Goal: Task Accomplishment & Management: Complete application form

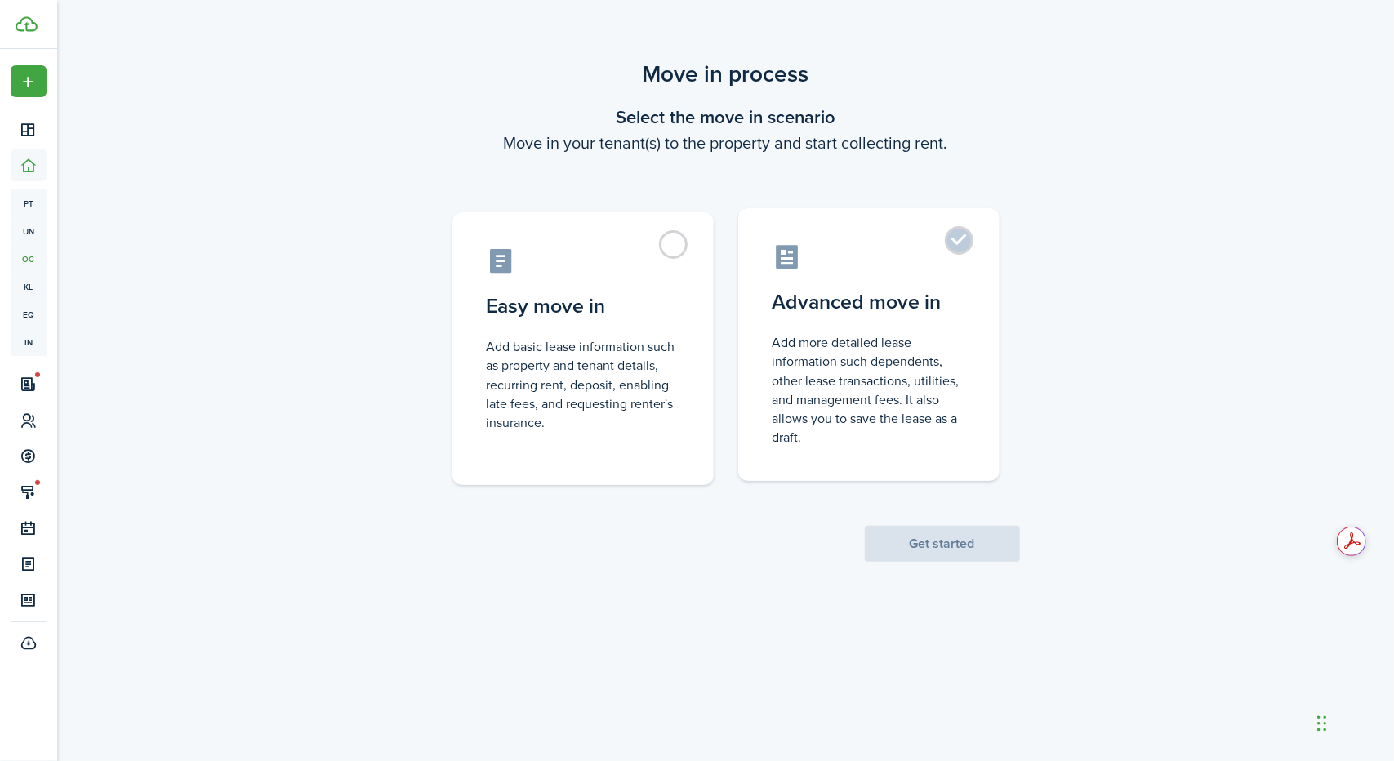
click at [963, 298] on control-radio-card-title "Advanced move in" at bounding box center [869, 302] width 193 height 29
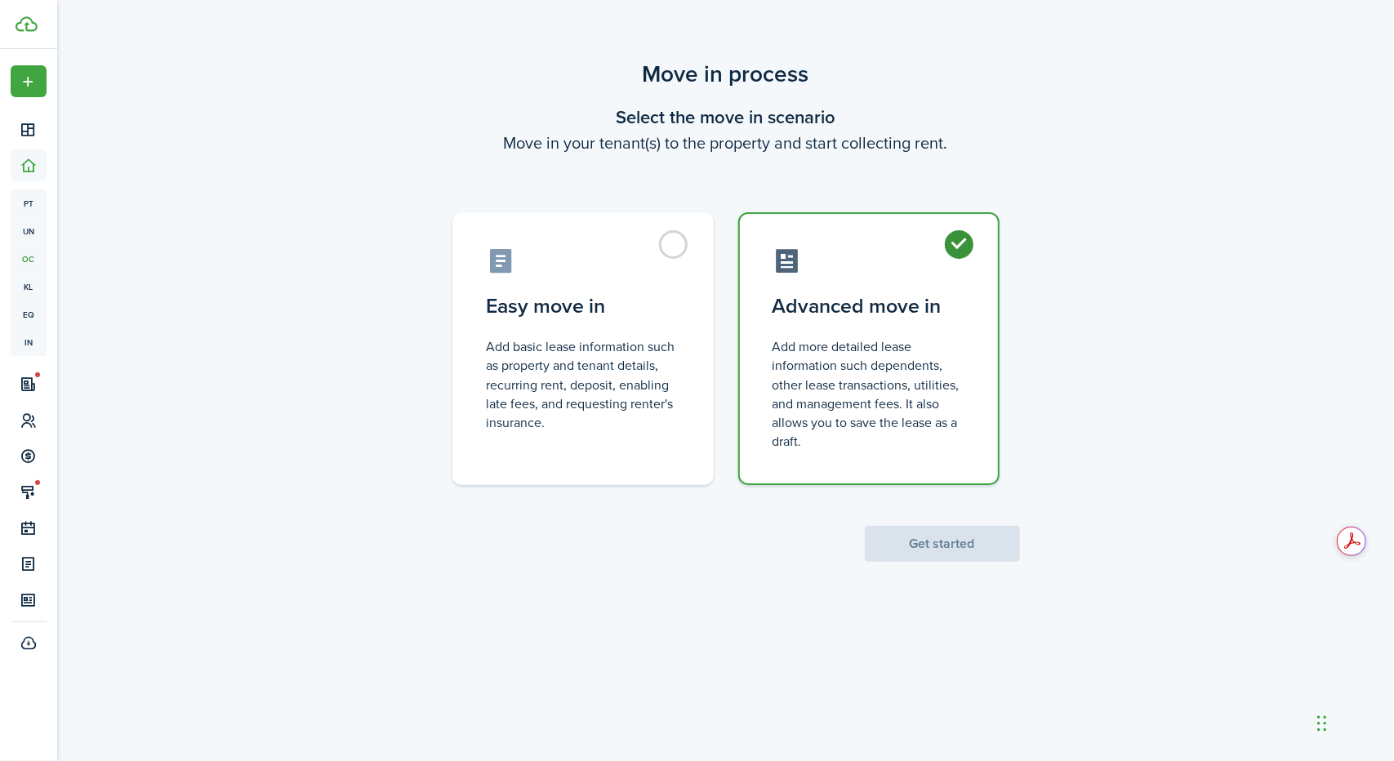
radio input "true"
click at [948, 535] on button "Get started" at bounding box center [942, 544] width 155 height 36
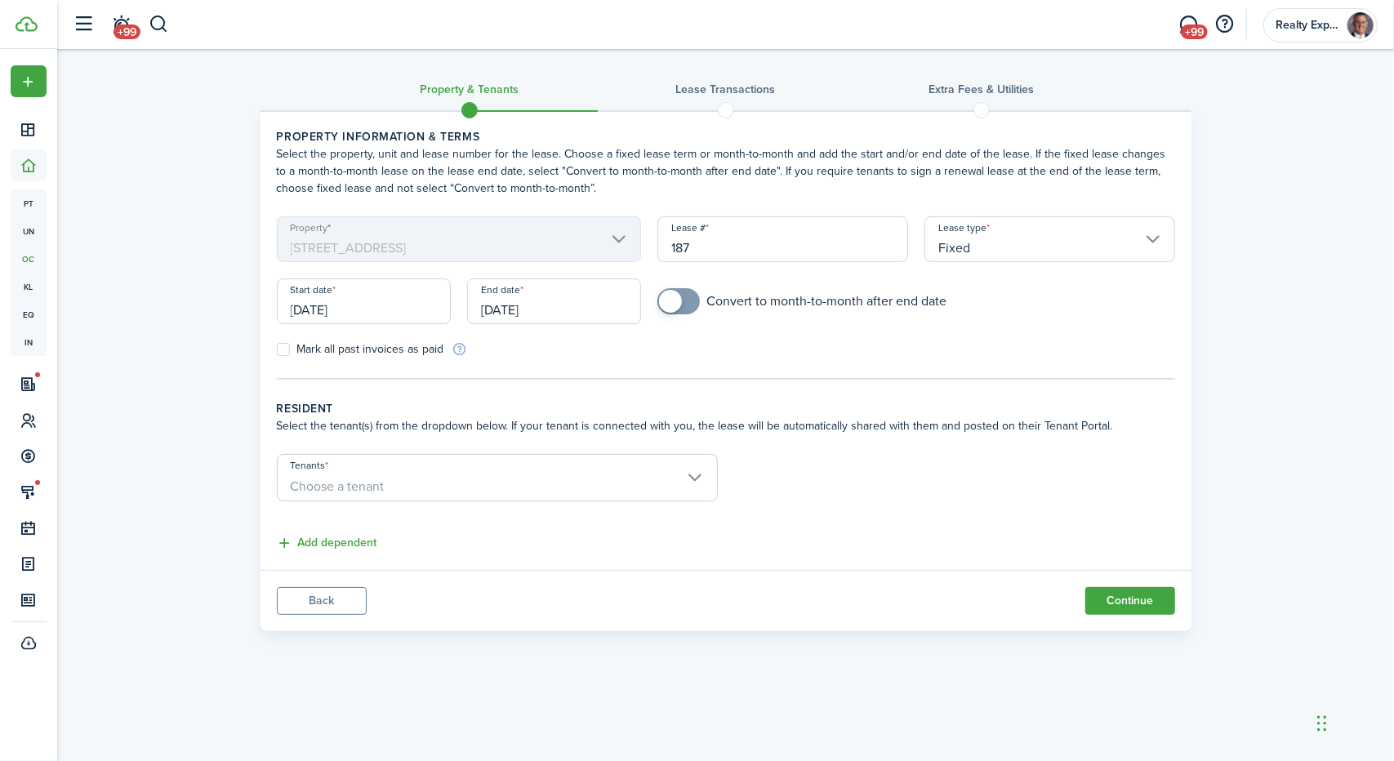
checkbox input "true"
click at [671, 304] on span at bounding box center [670, 301] width 23 height 23
click at [368, 310] on input "[DATE]" at bounding box center [364, 302] width 174 height 46
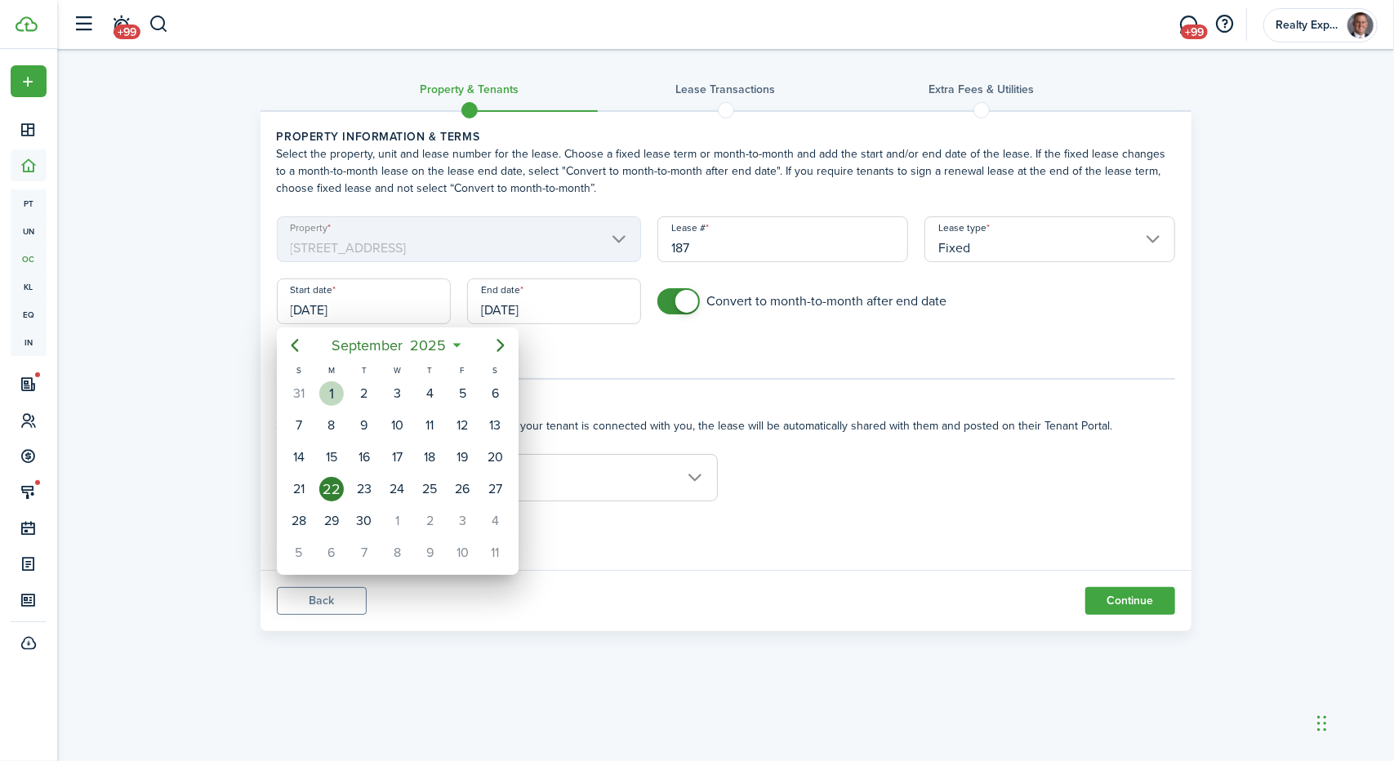
click at [335, 393] on div "1" at bounding box center [331, 393] width 25 height 25
type input "[DATE]"
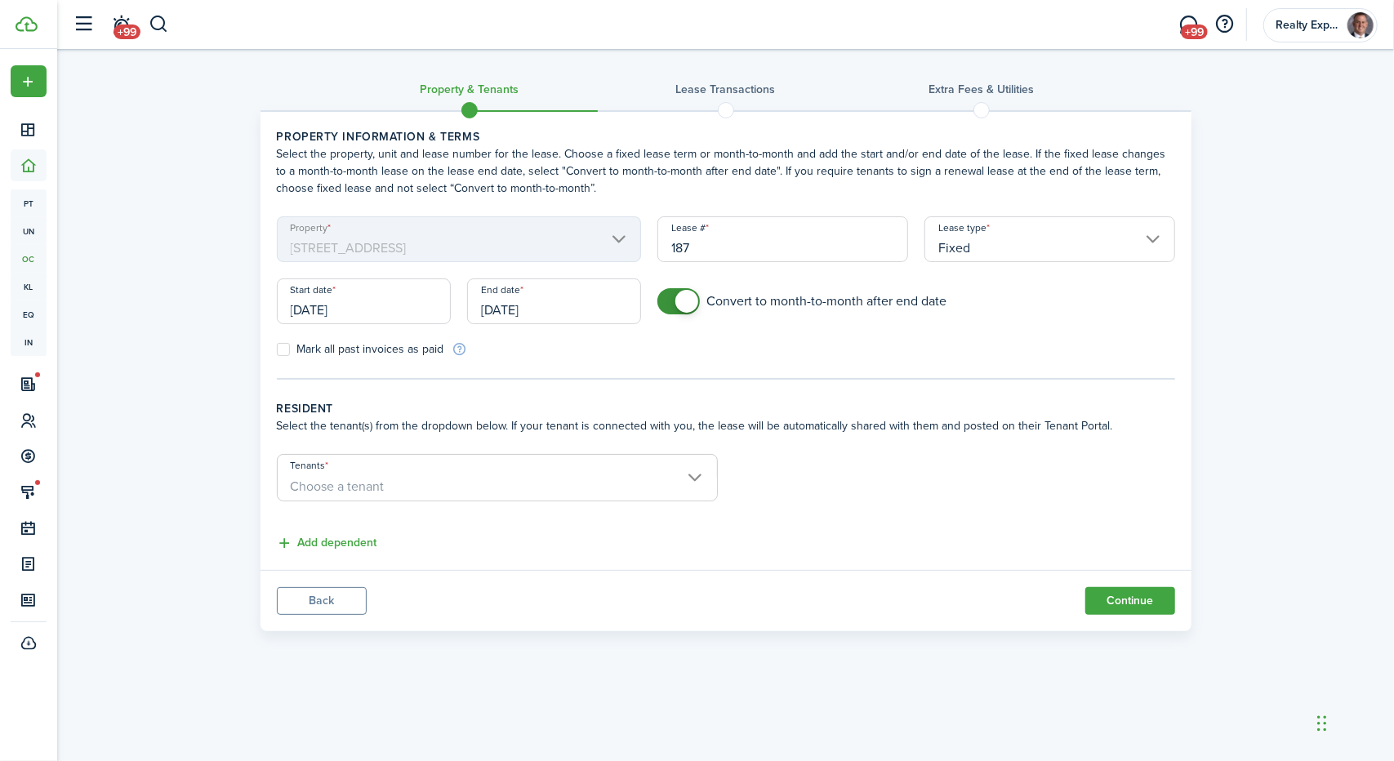
click at [568, 310] on input "[DATE]" at bounding box center [554, 302] width 174 height 46
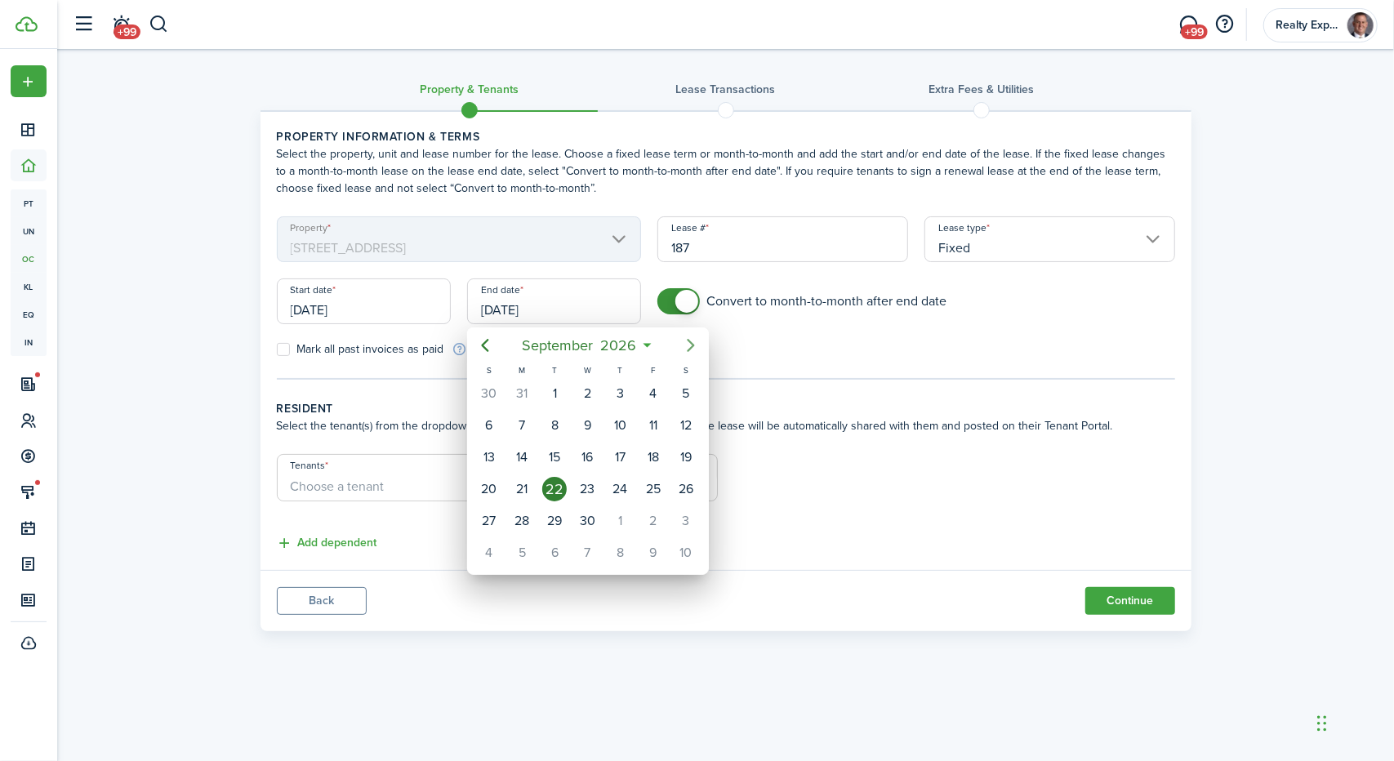
click at [691, 342] on icon "Next page" at bounding box center [690, 345] width 7 height 13
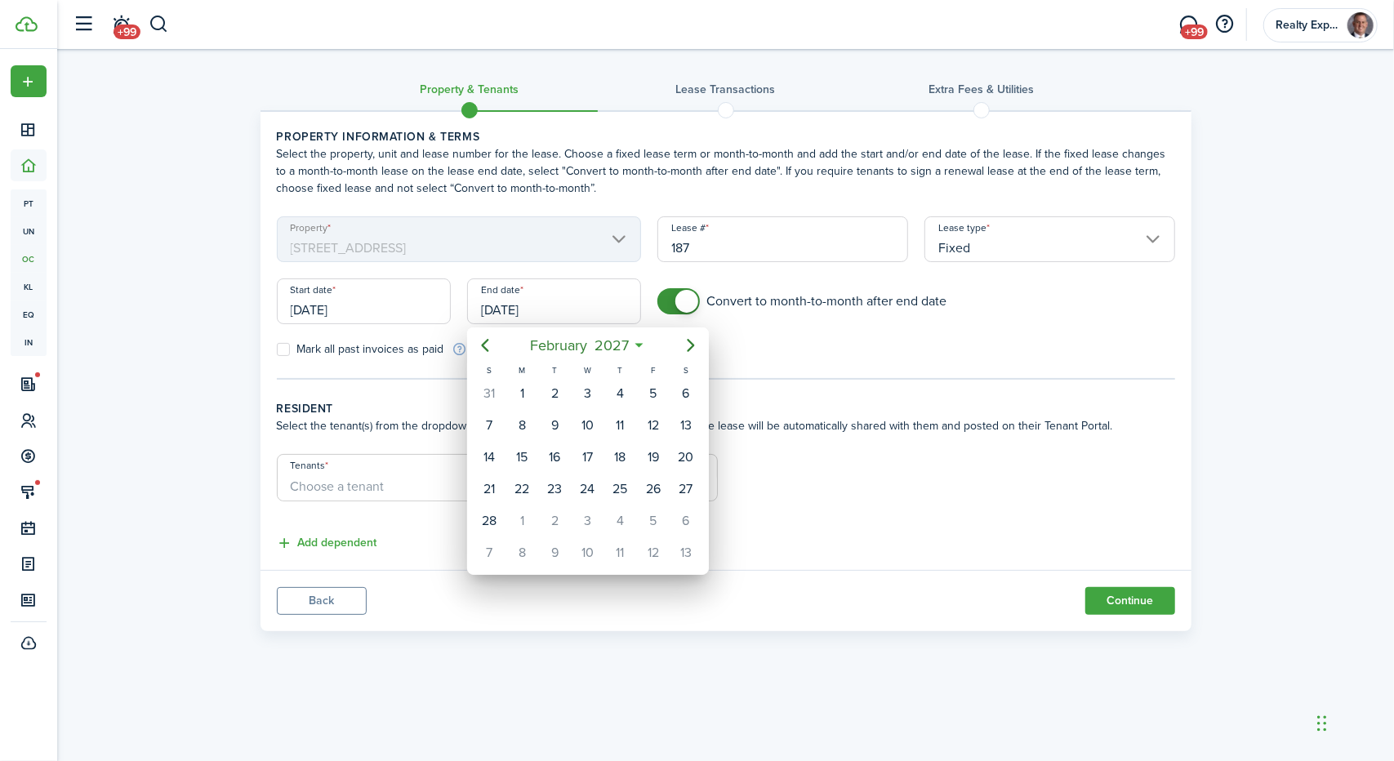
click at [640, 346] on icon at bounding box center [639, 345] width 17 height 16
click at [637, 345] on mbsc-button "[DATE]" at bounding box center [579, 345] width 119 height 29
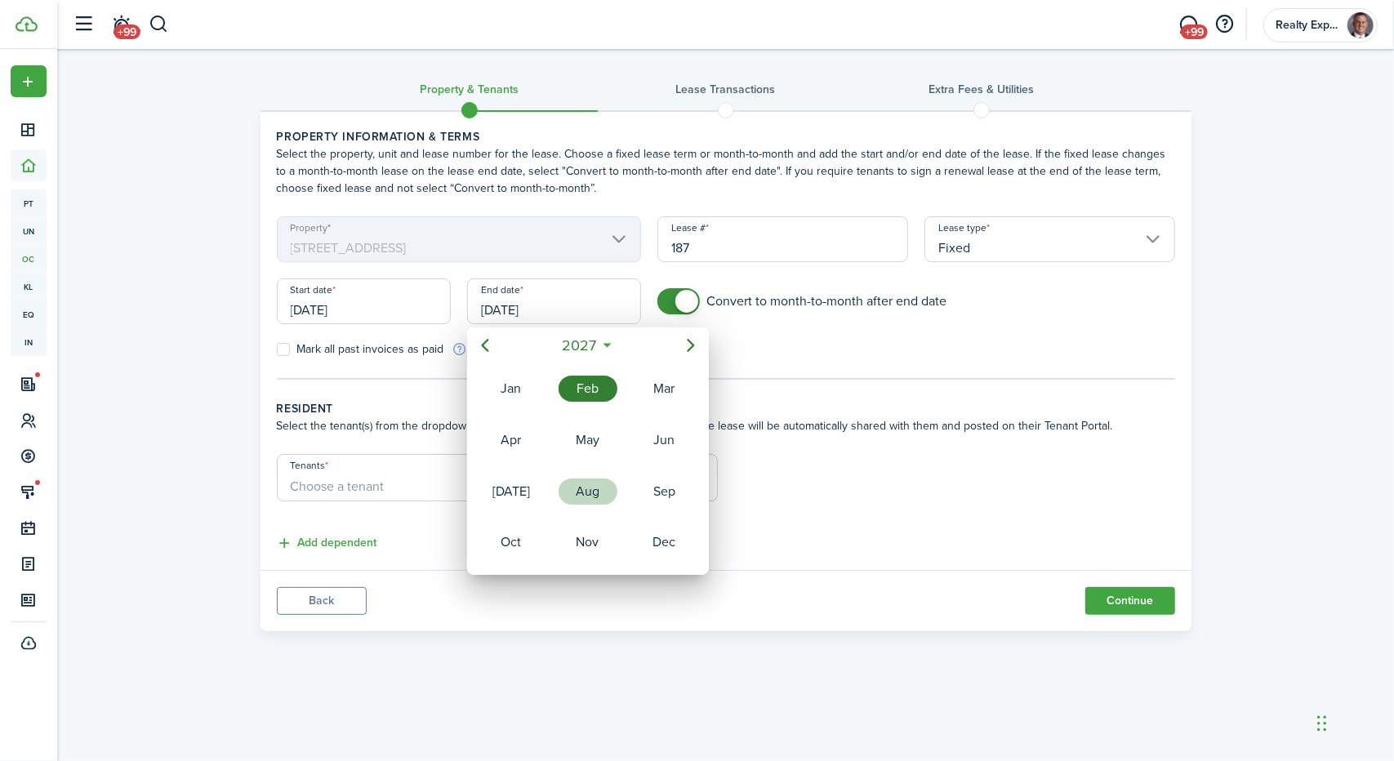
click at [587, 490] on div "Aug" at bounding box center [588, 492] width 59 height 26
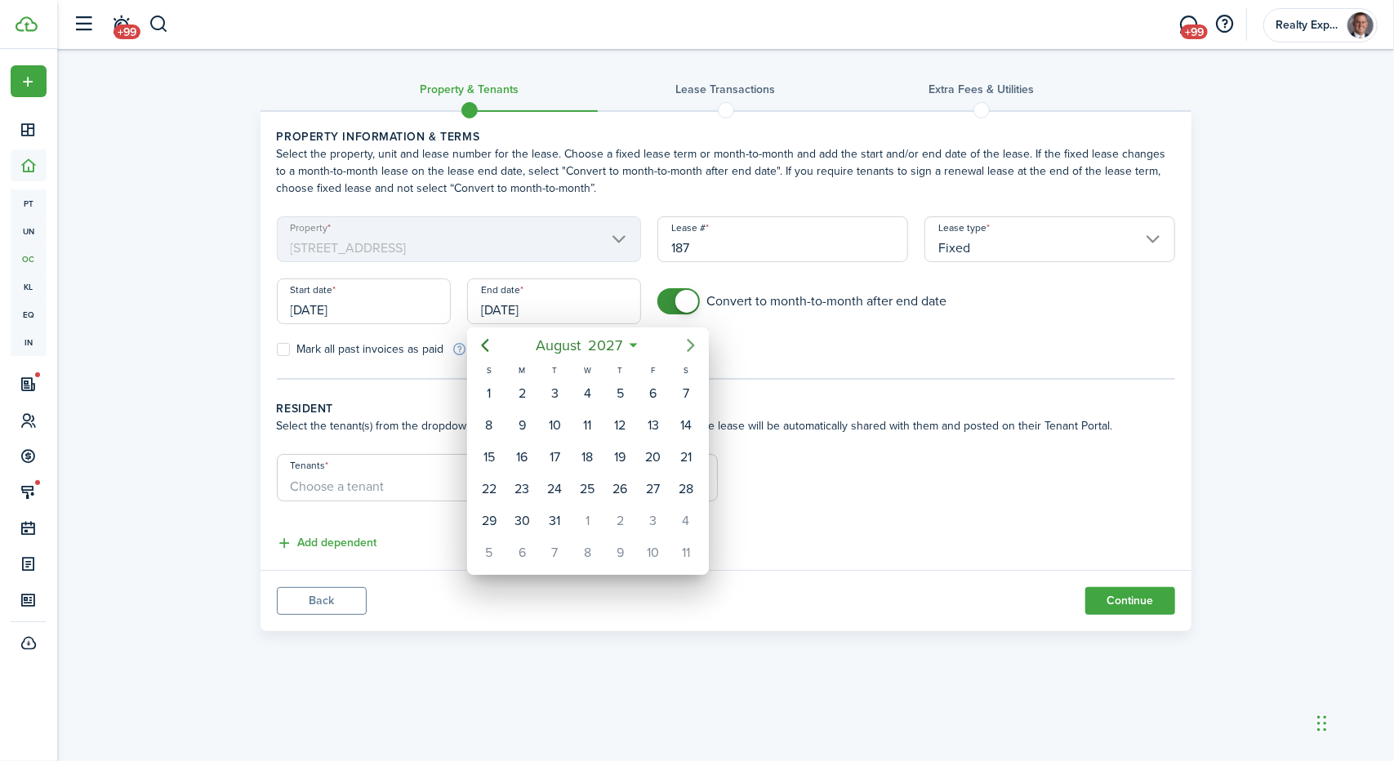
click at [691, 349] on icon "Next page" at bounding box center [691, 346] width 20 height 20
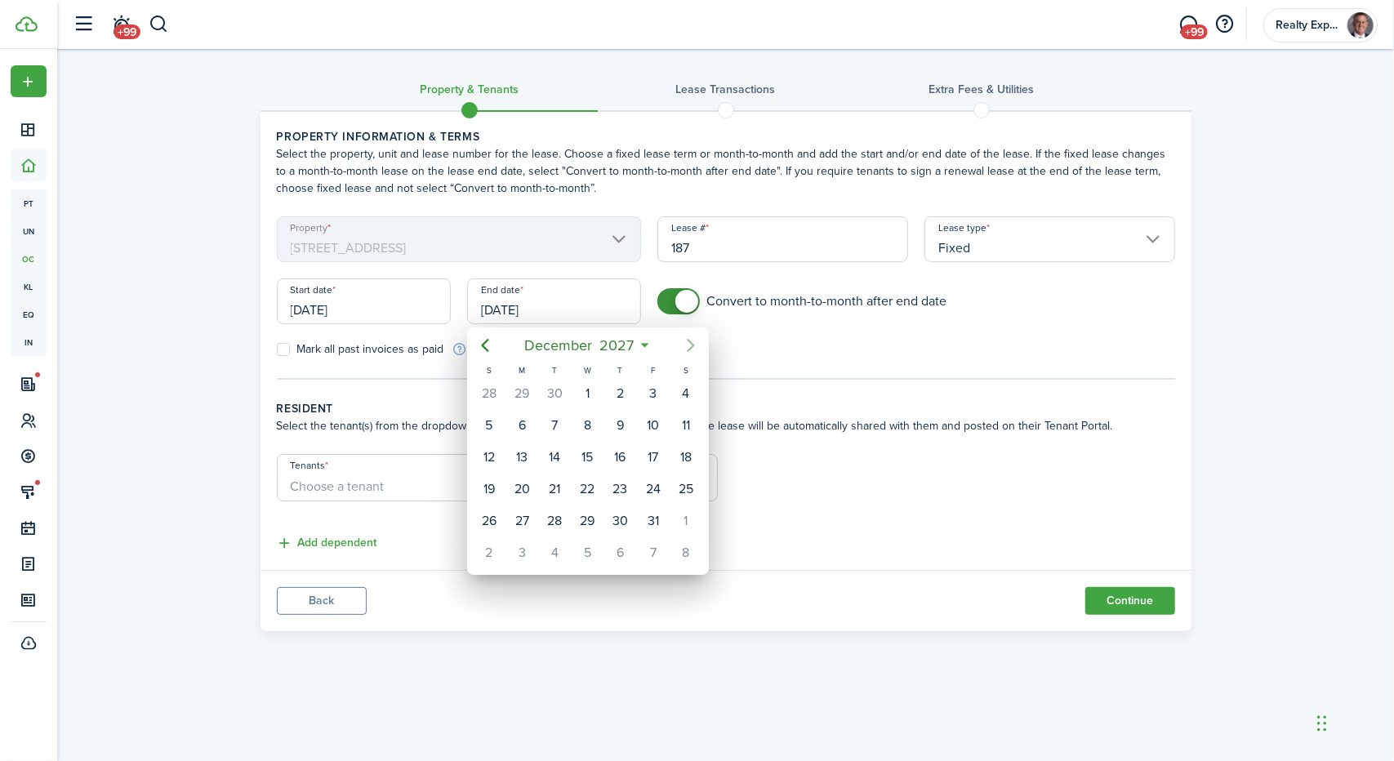
click at [691, 349] on icon "Next page" at bounding box center [691, 346] width 20 height 20
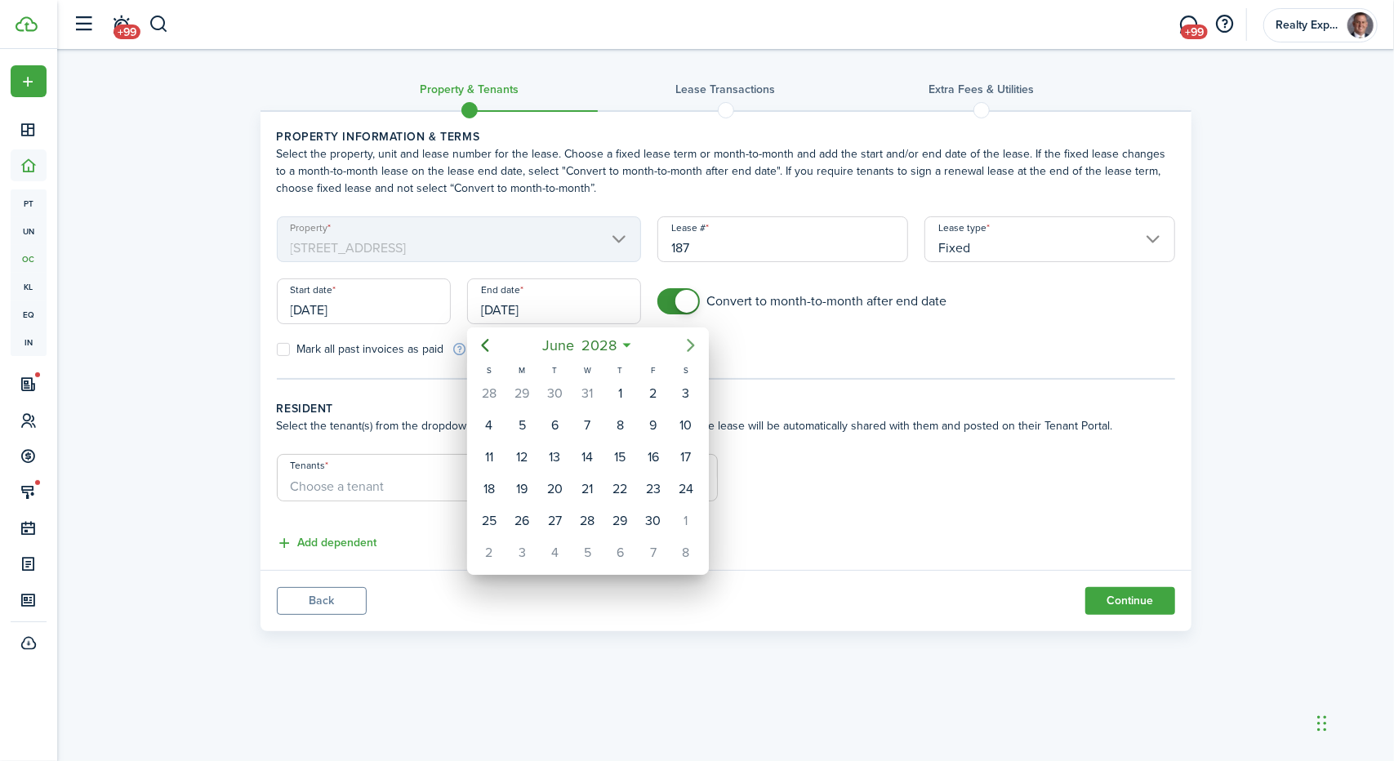
click at [691, 349] on icon "Next page" at bounding box center [691, 346] width 20 height 20
click at [487, 350] on icon "Previous page" at bounding box center [485, 345] width 7 height 13
click at [621, 517] on div "31" at bounding box center [621, 521] width 25 height 25
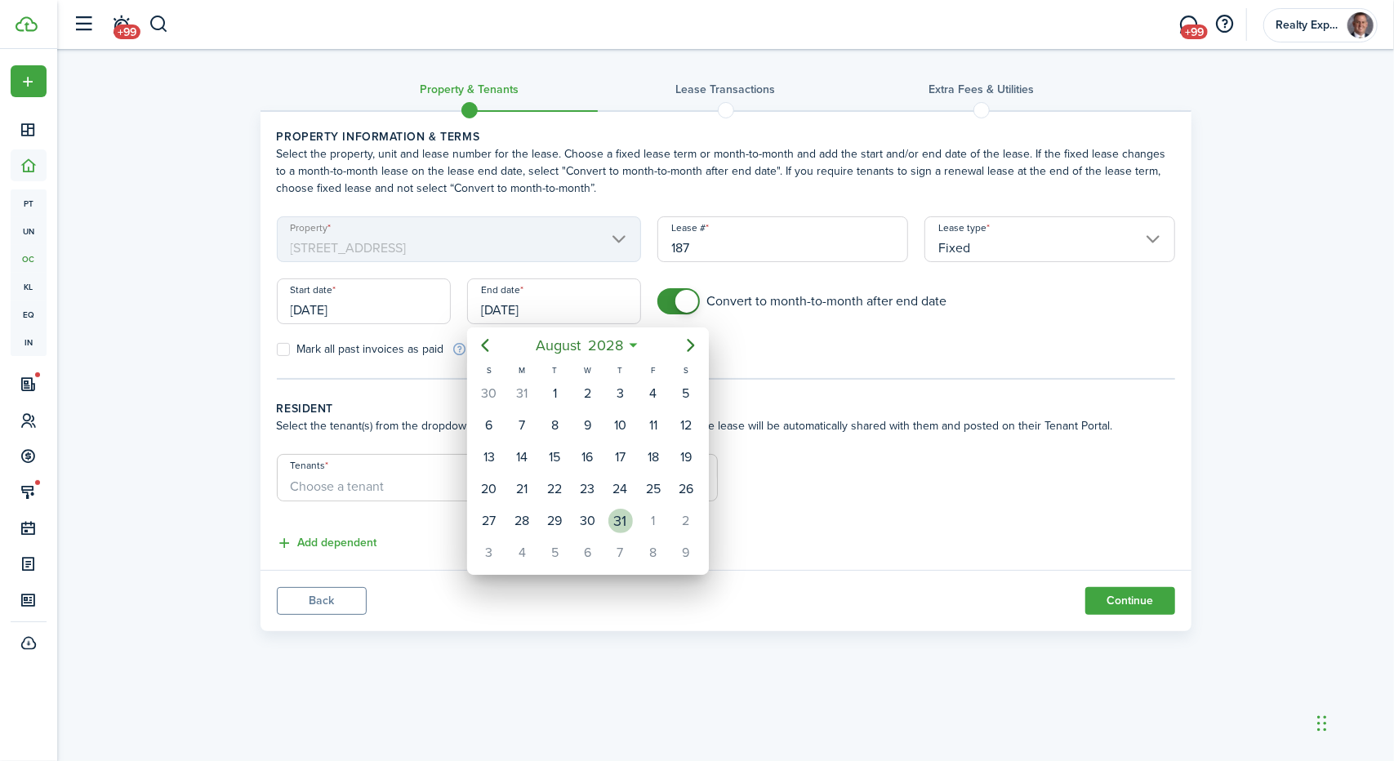
type input "[DATE]"
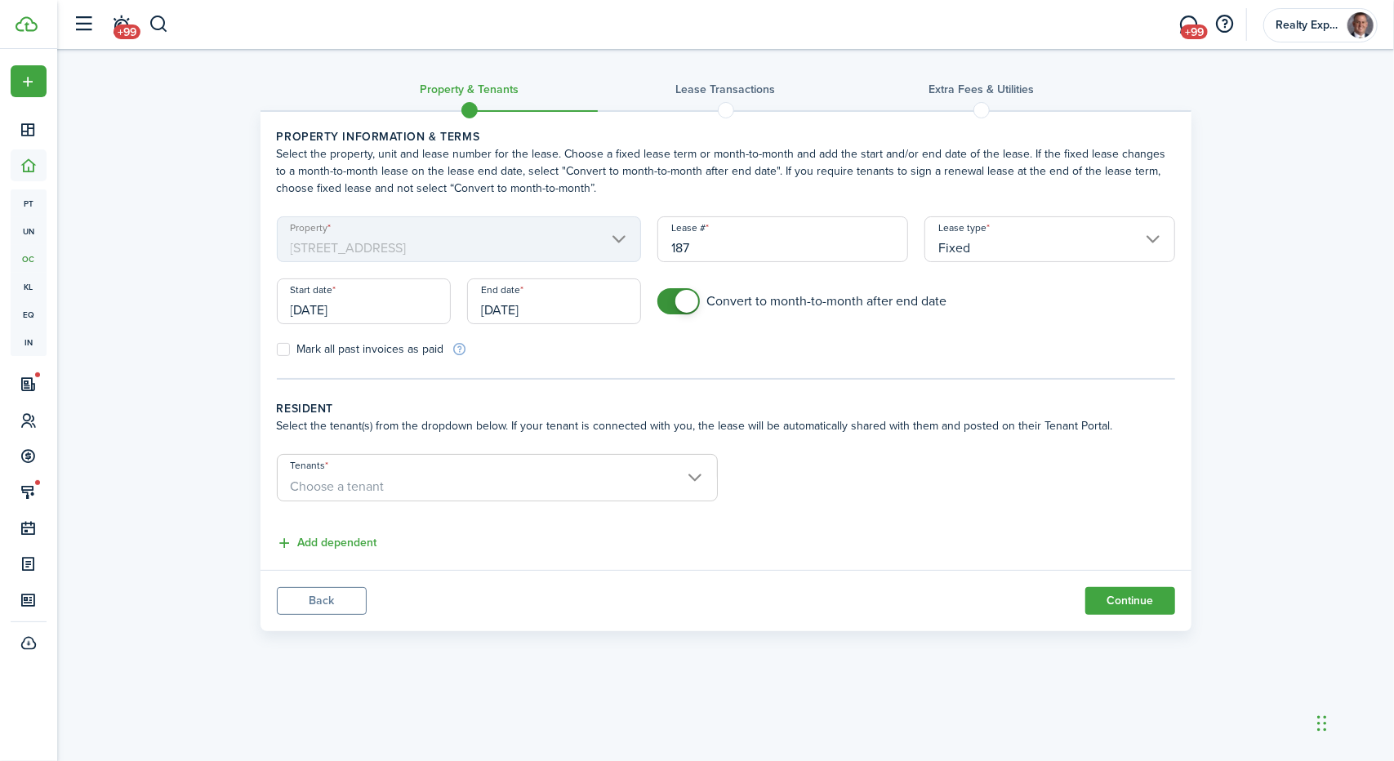
click at [537, 481] on span "Choose a tenant" at bounding box center [497, 487] width 439 height 28
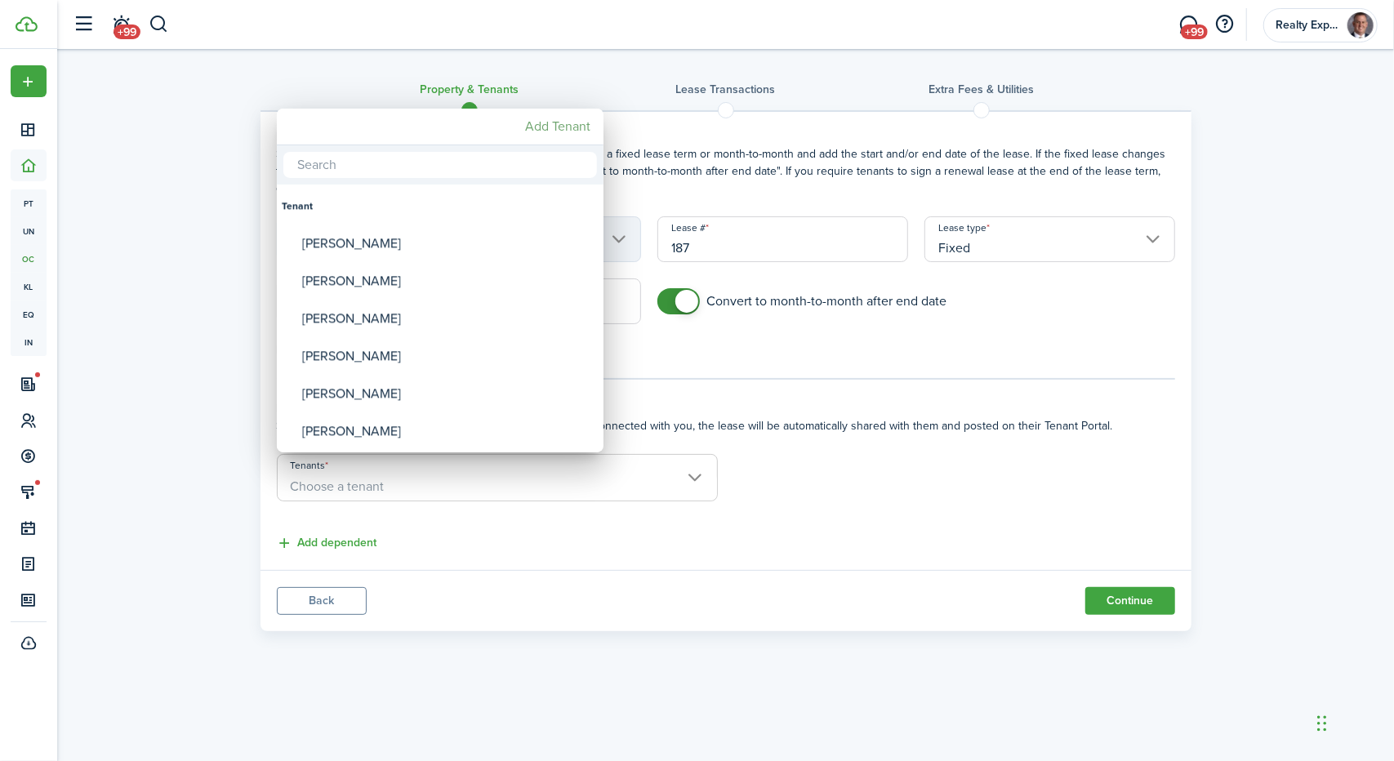
click at [555, 125] on mbsc-button "Add Tenant" at bounding box center [558, 126] width 78 height 29
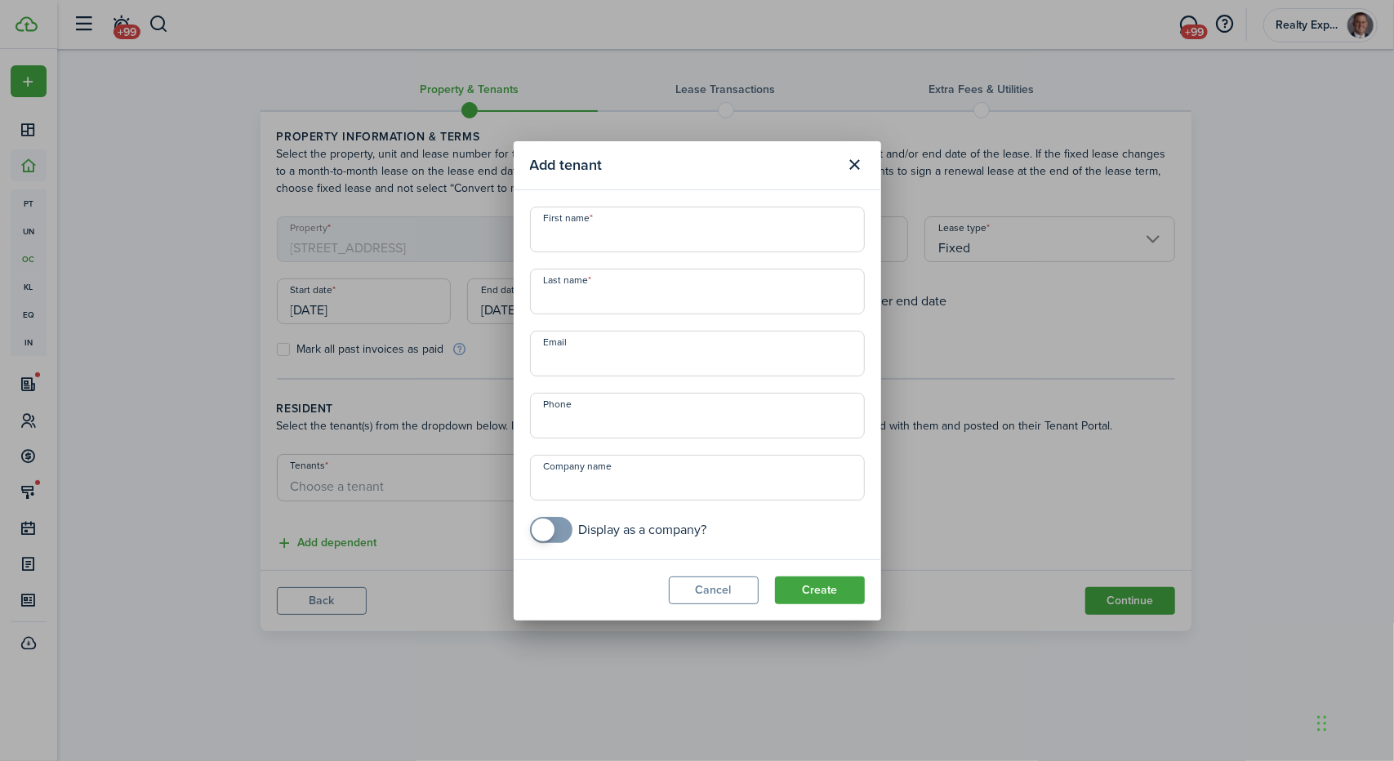
click at [598, 232] on input "First name" at bounding box center [697, 230] width 335 height 46
drag, startPoint x: 598, startPoint y: 232, endPoint x: 605, endPoint y: 211, distance: 22.5
click at [605, 211] on input "J" at bounding box center [697, 230] width 335 height 46
type input "[PERSON_NAME]"
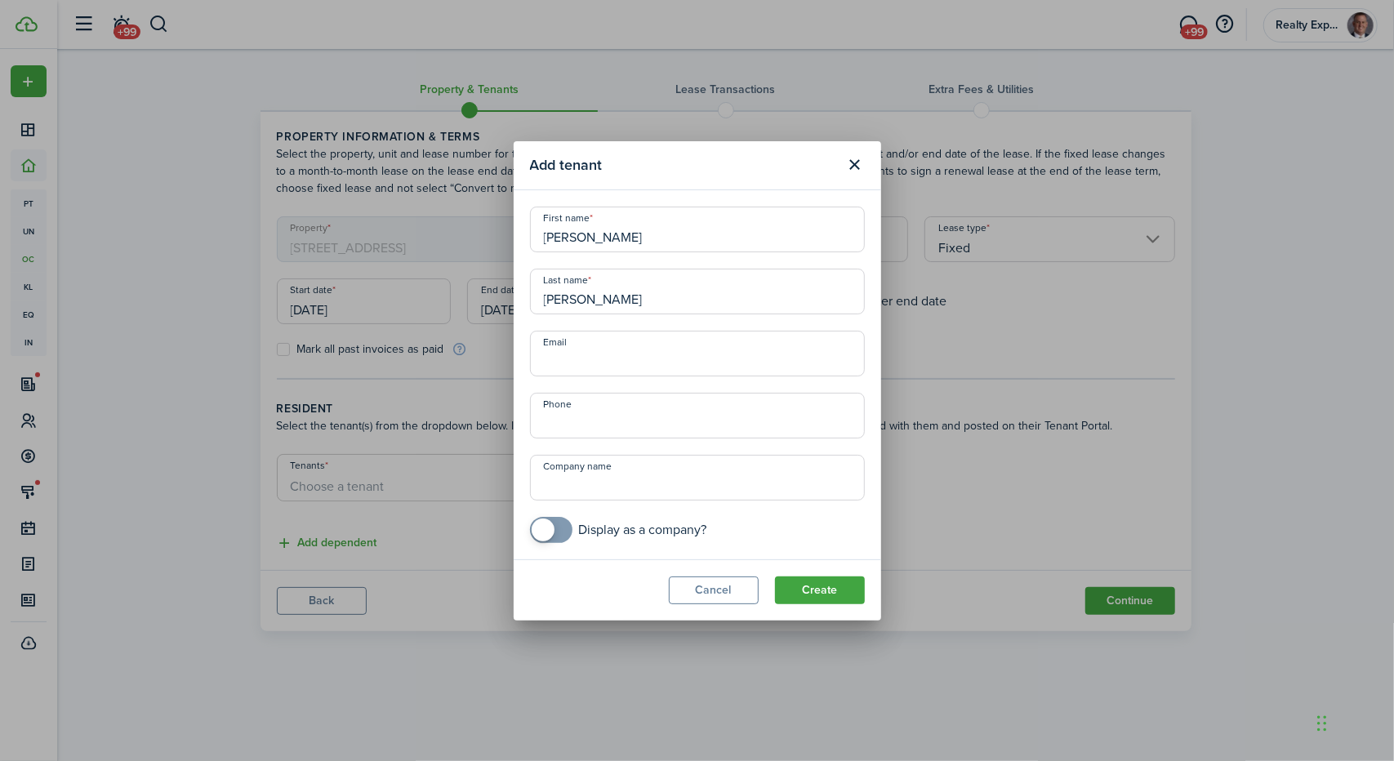
type input "[PERSON_NAME]"
click at [584, 352] on input "Email" at bounding box center [697, 354] width 335 height 46
paste input "[EMAIL_ADDRESS][DOMAIN_NAME]"
type input "[EMAIL_ADDRESS][DOMAIN_NAME]"
click at [608, 421] on input "+1" at bounding box center [697, 416] width 335 height 46
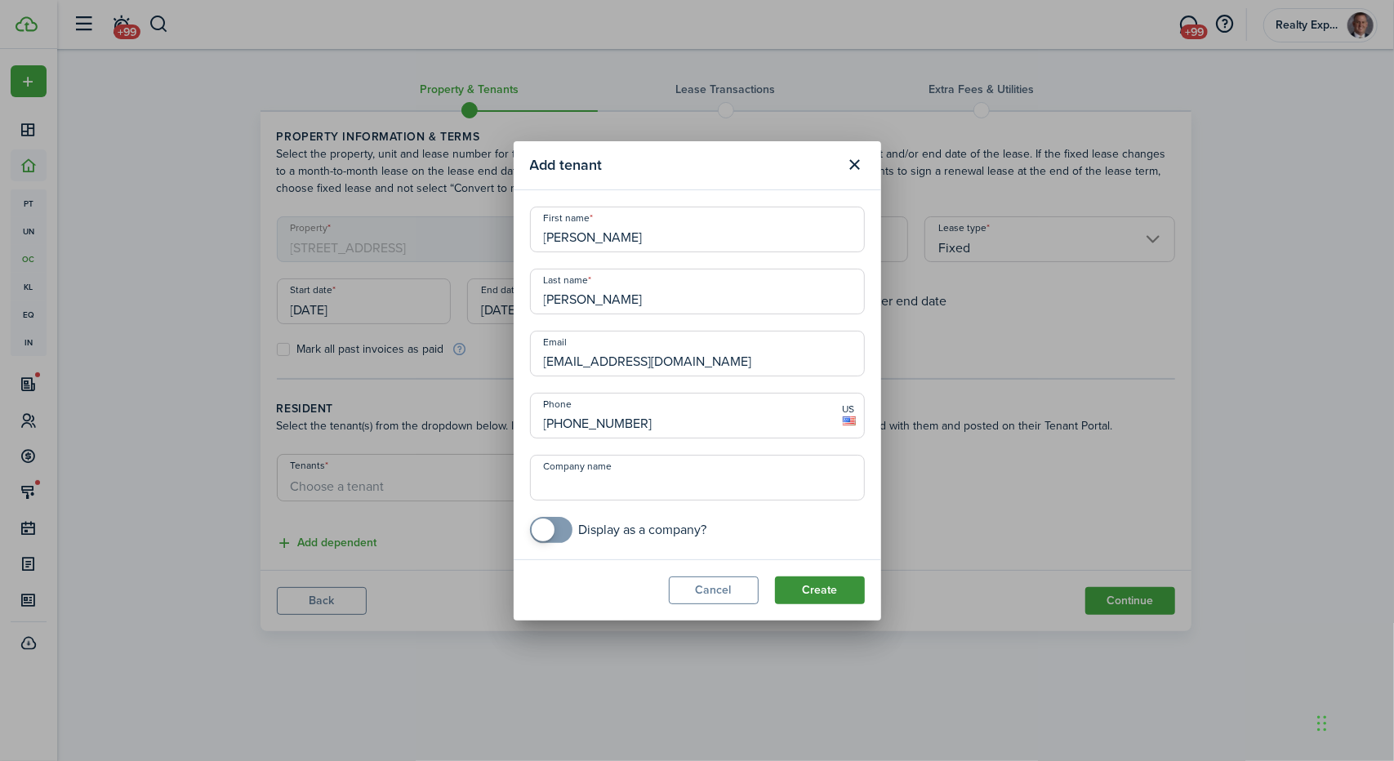
type input "[PHONE_NUMBER]"
click at [832, 587] on button "Create" at bounding box center [820, 591] width 90 height 28
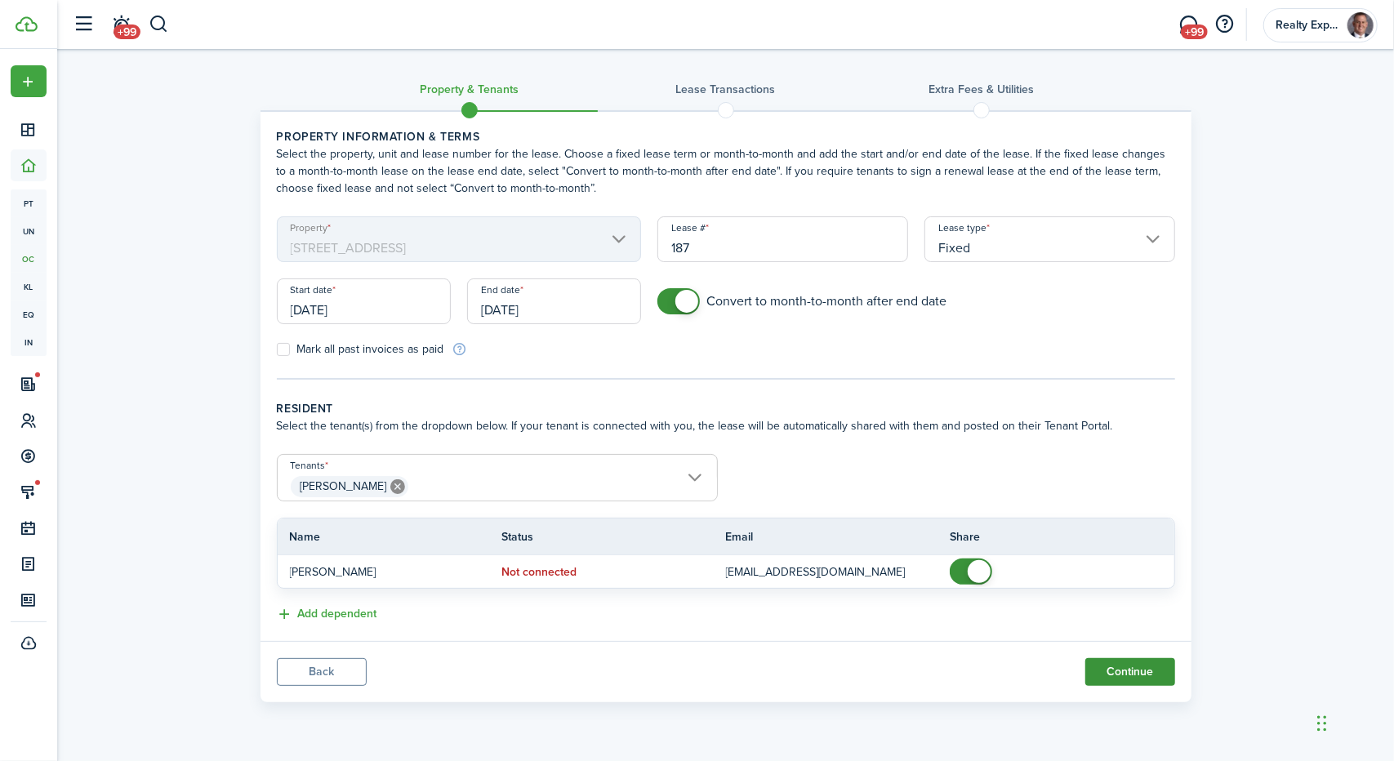
click at [1122, 671] on button "Continue" at bounding box center [1131, 672] width 90 height 28
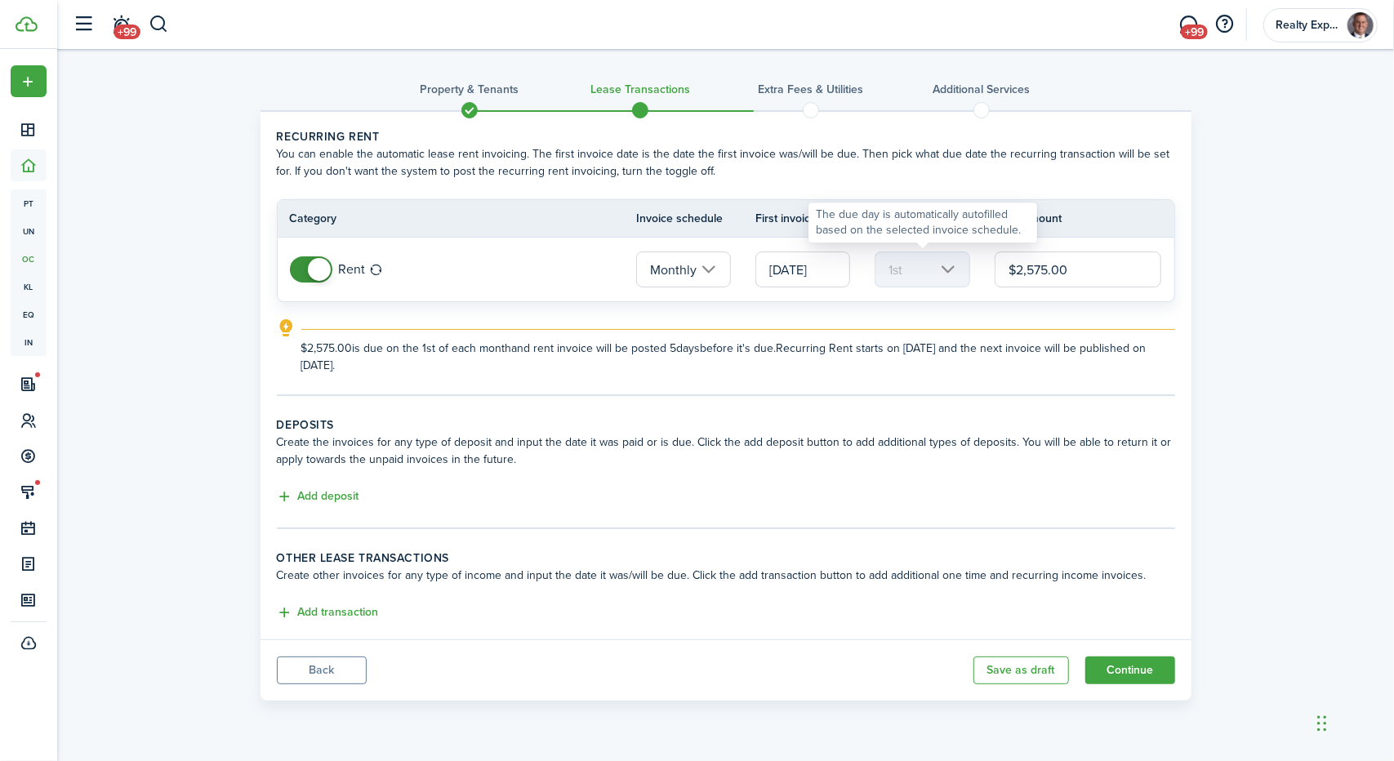
click at [939, 280] on mbsc-scroller "1st" at bounding box center [922, 270] width 95 height 36
click at [1122, 662] on button "Continue" at bounding box center [1131, 671] width 90 height 28
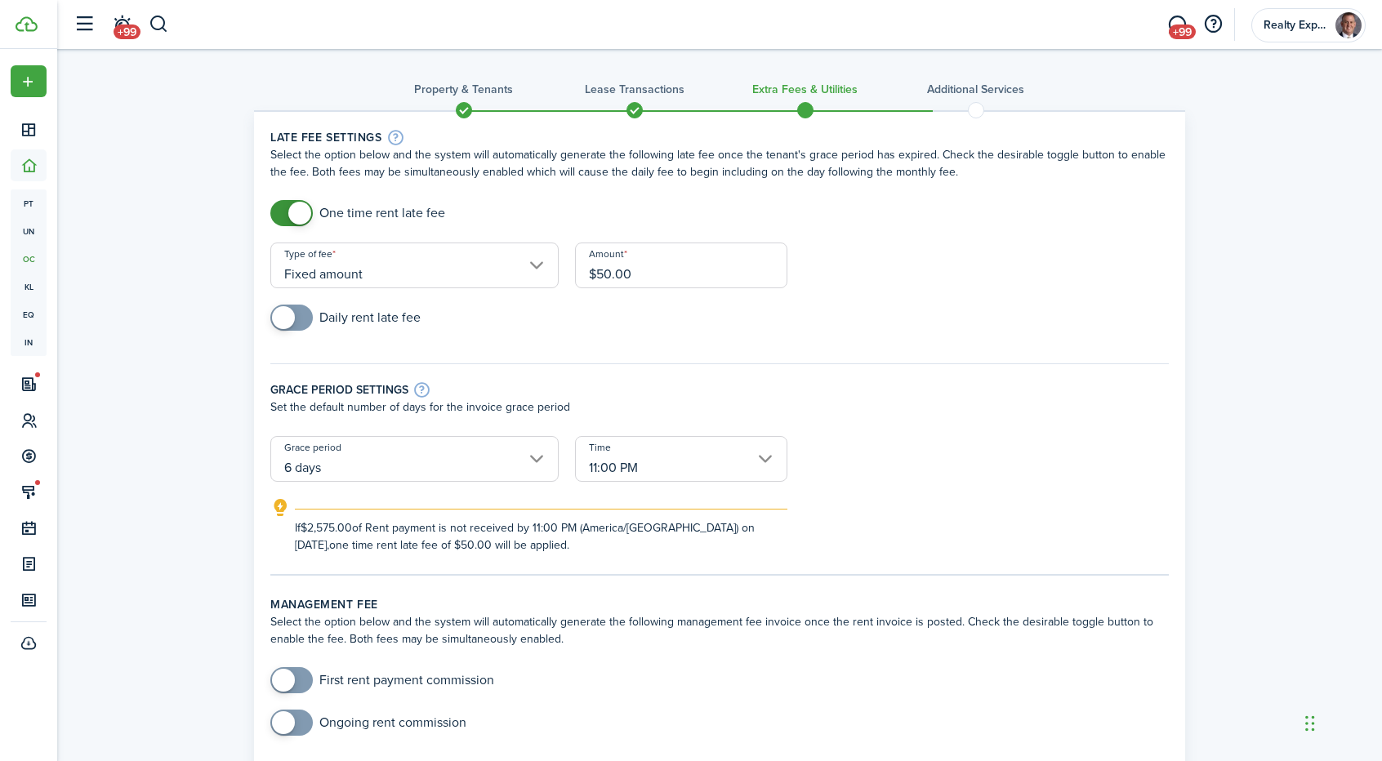
click at [525, 468] on input "6 days" at bounding box center [414, 459] width 288 height 46
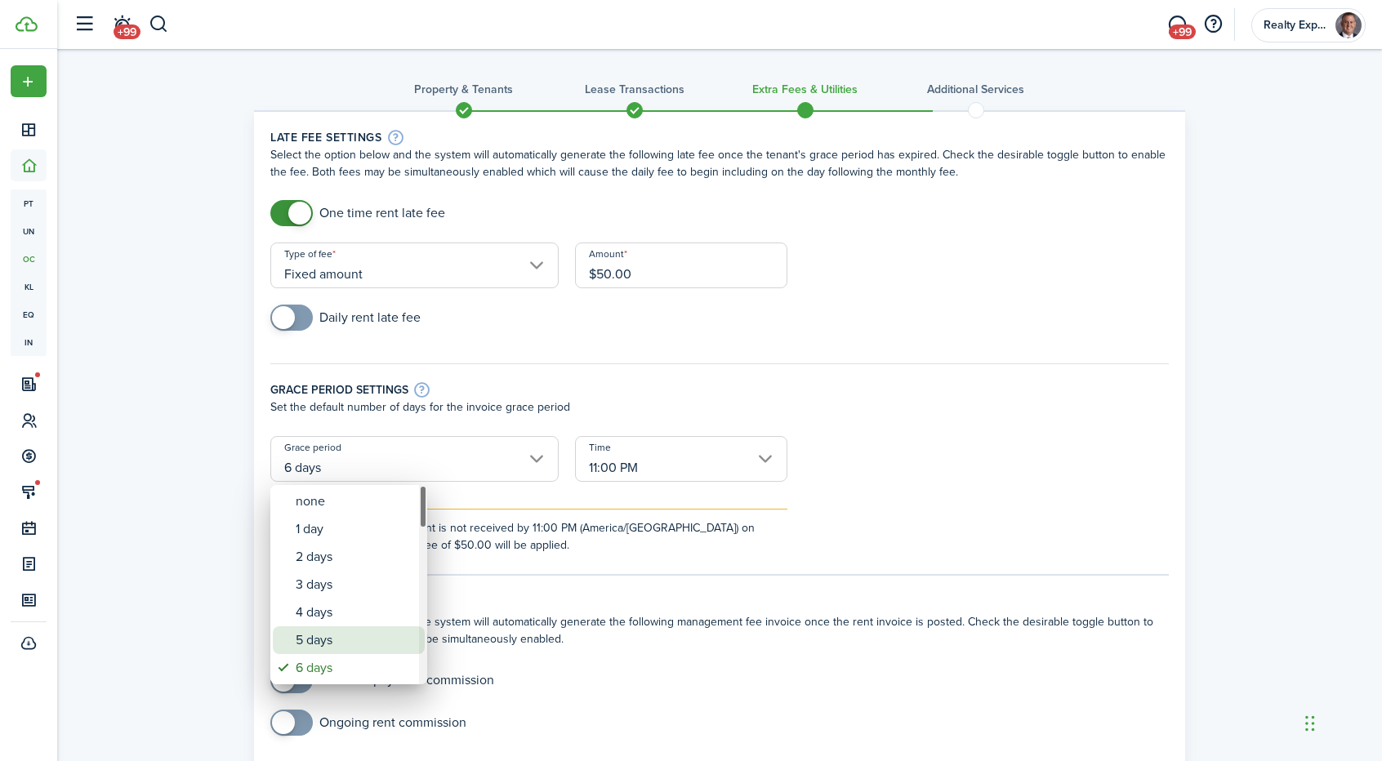
click at [332, 643] on div "5 days" at bounding box center [355, 641] width 119 height 28
type input "5 days"
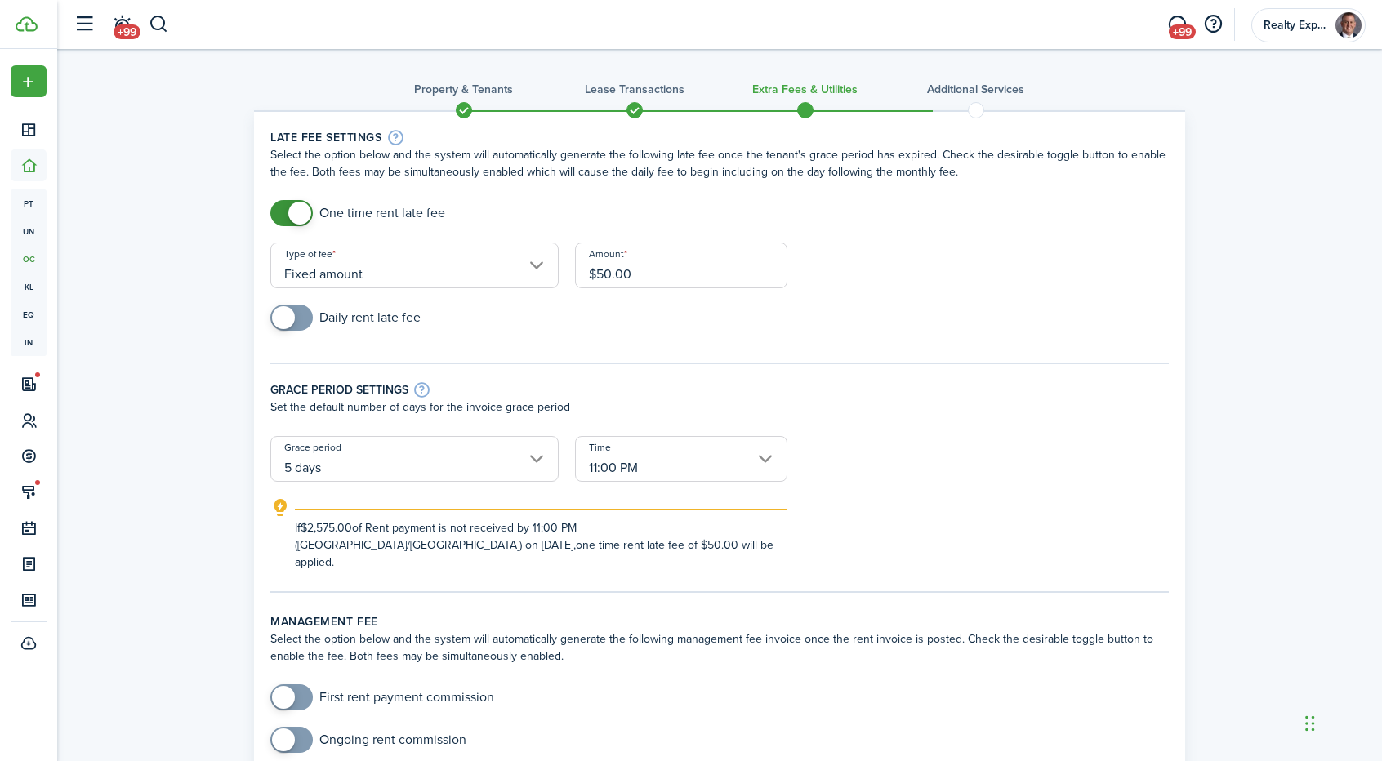
click at [688, 456] on input "11:00 PM" at bounding box center [681, 459] width 212 height 46
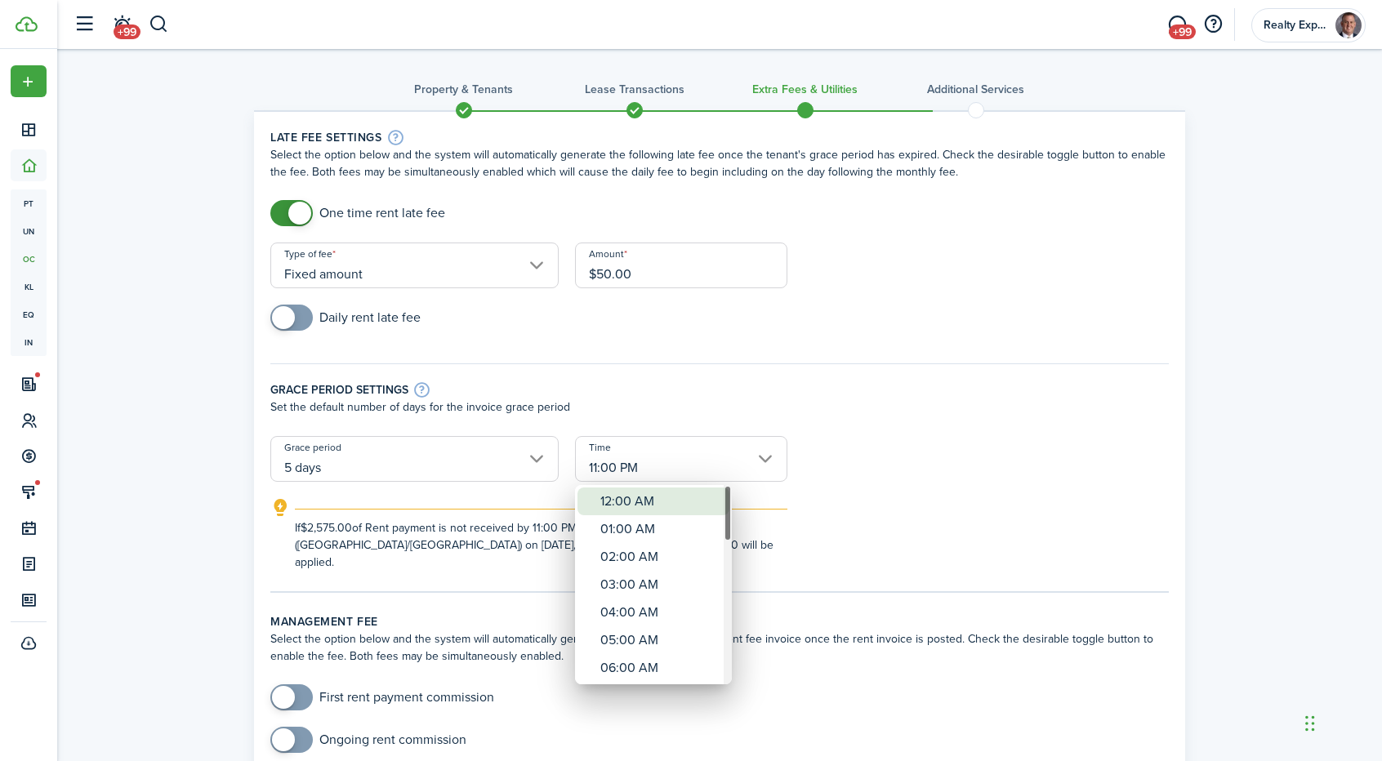
click at [652, 504] on div "12:00 AM" at bounding box center [659, 502] width 119 height 28
type input "12:00 AM"
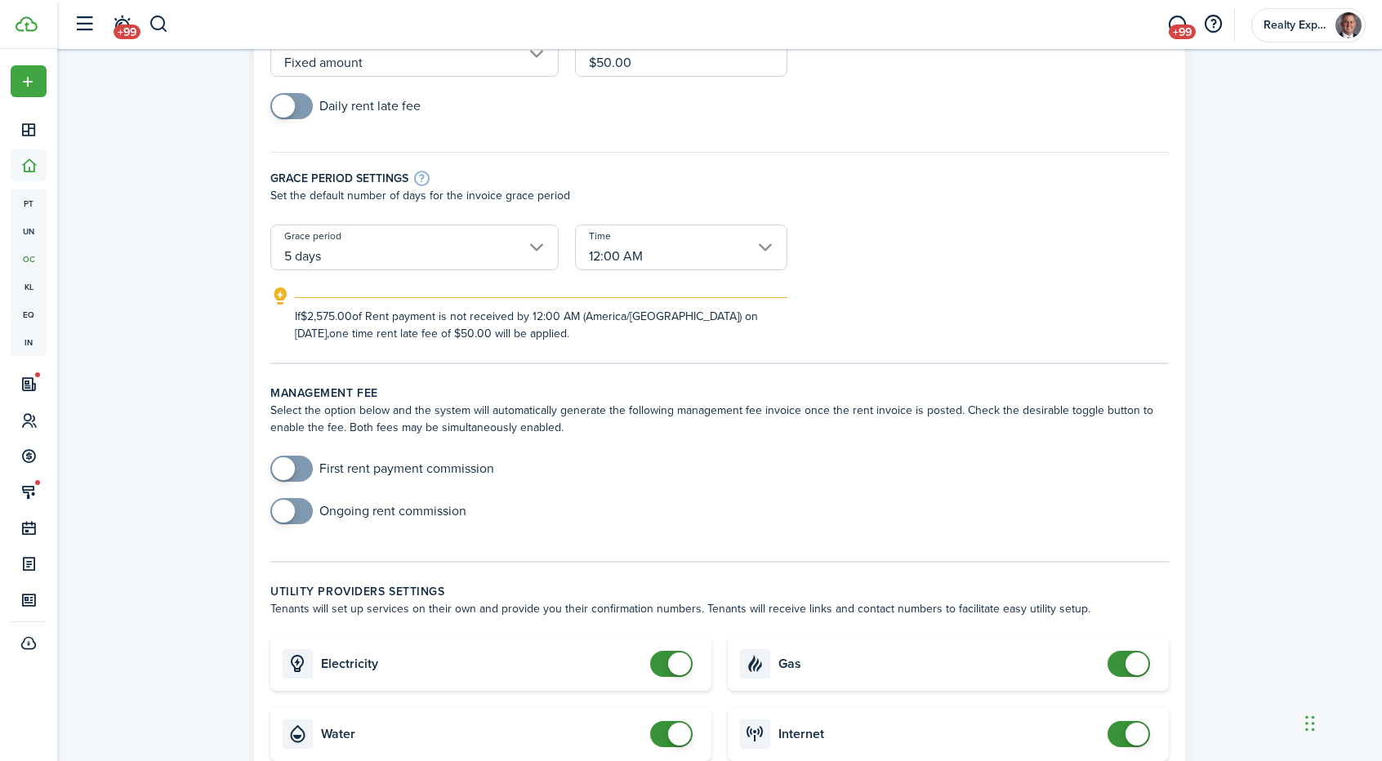
scroll to position [223, 0]
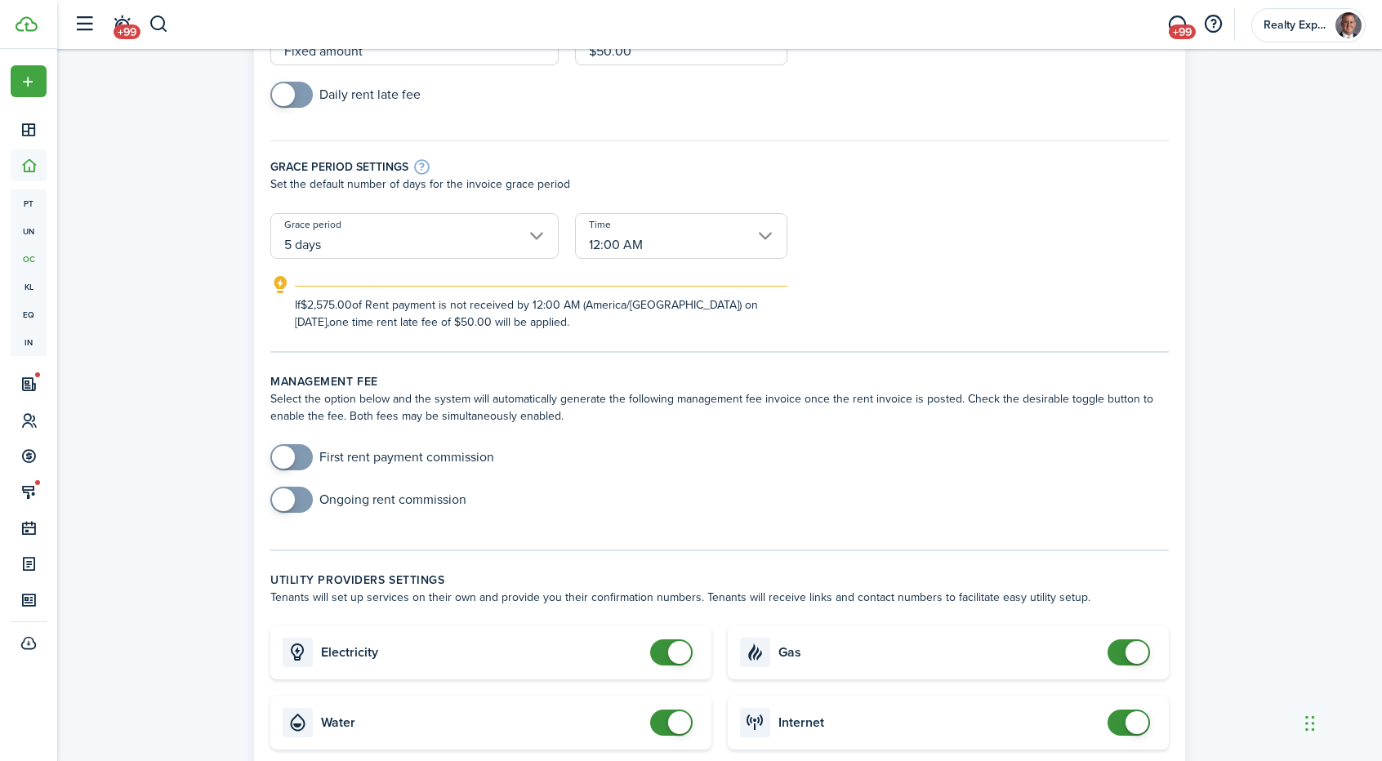
checkbox input "true"
click at [300, 501] on span at bounding box center [291, 500] width 16 height 26
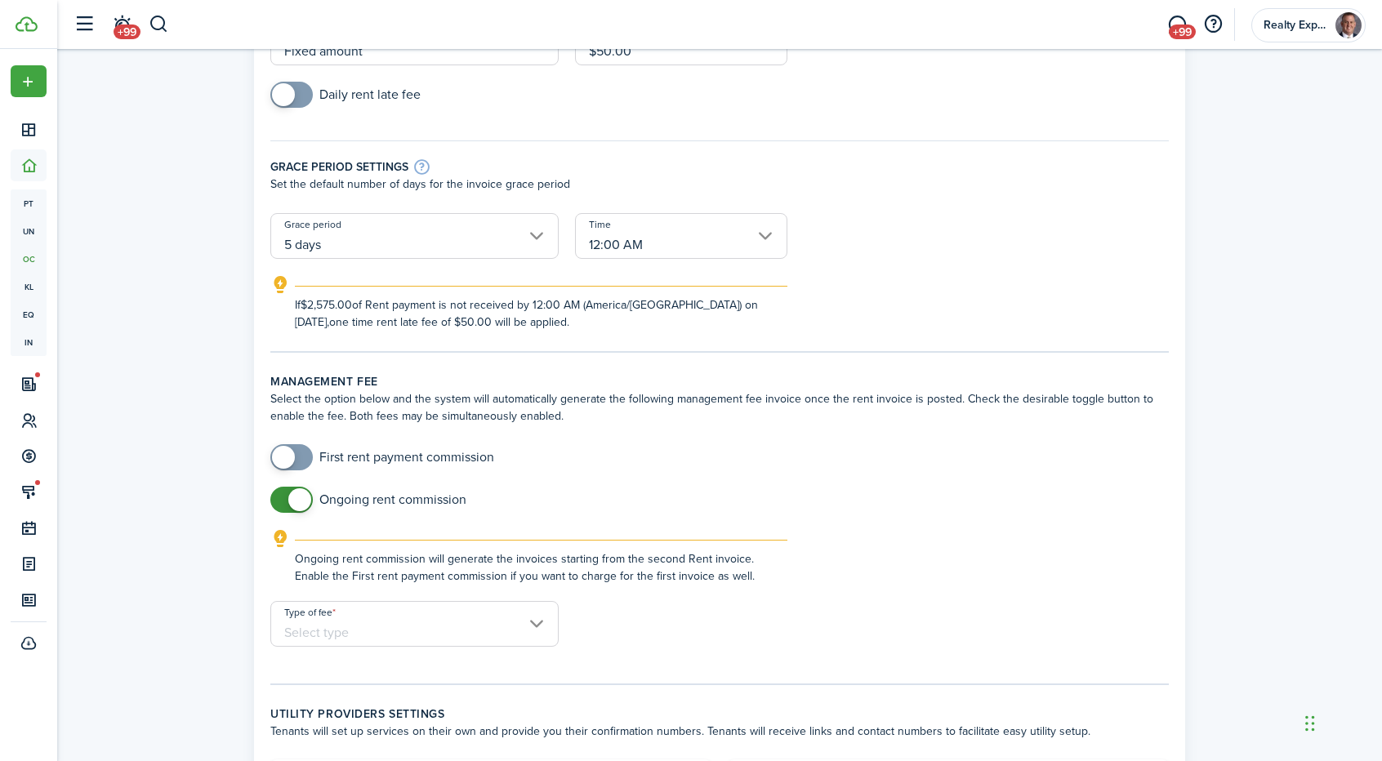
click at [474, 626] on input "Type of fee" at bounding box center [414, 624] width 288 height 46
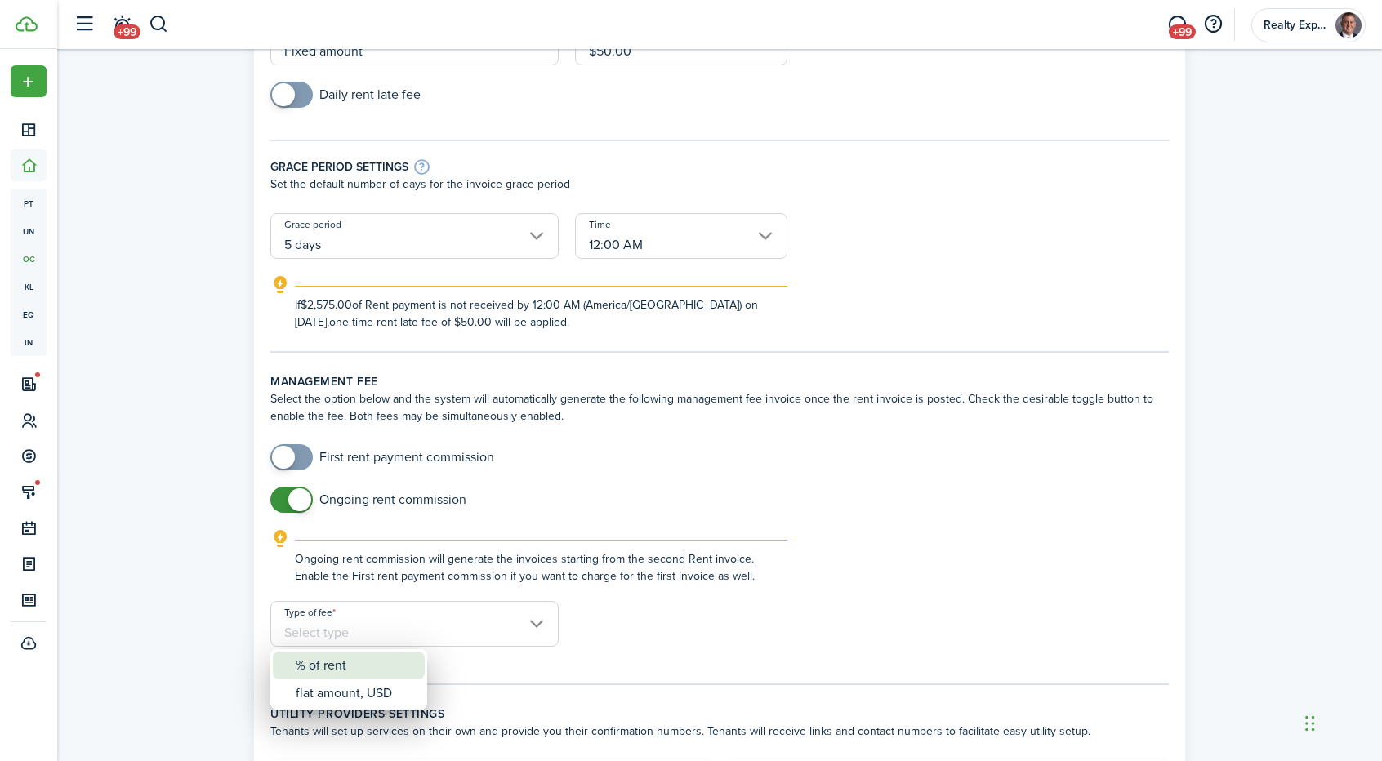
click at [319, 671] on div "% of rent" at bounding box center [355, 666] width 119 height 28
type input "% of rent"
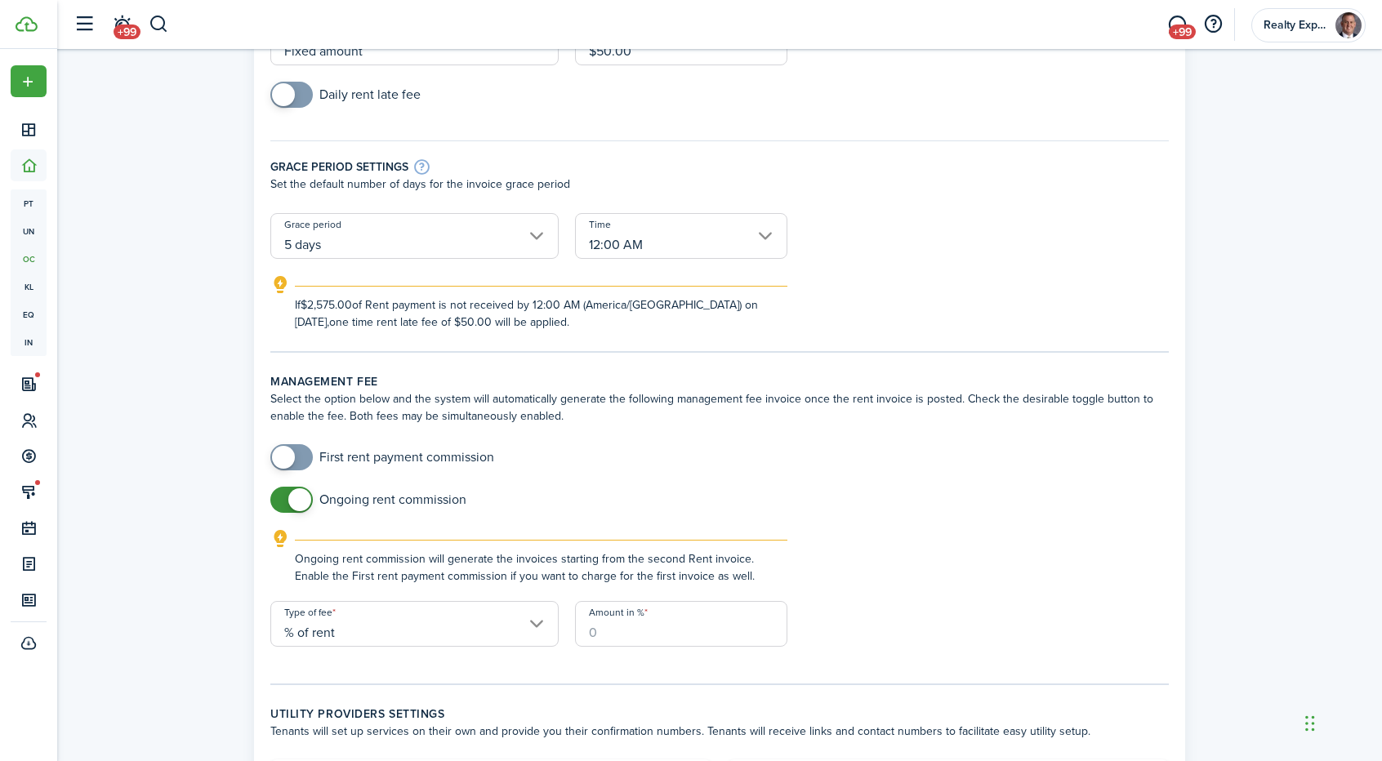
click at [617, 638] on input "Amount in %" at bounding box center [681, 624] width 212 height 46
type input "10"
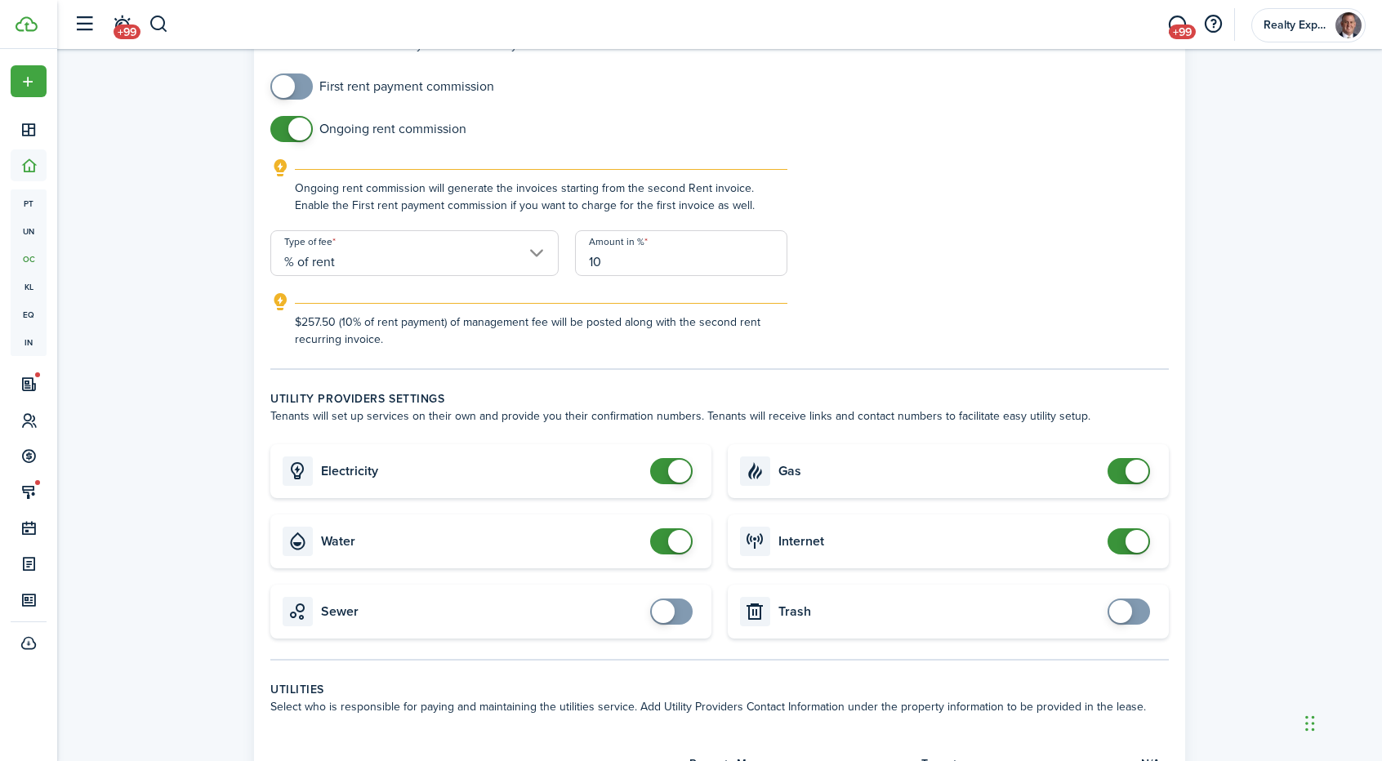
scroll to position [595, 0]
checkbox input "true"
click at [667, 617] on span at bounding box center [663, 611] width 23 height 23
checkbox input "true"
click at [1119, 621] on span at bounding box center [1120, 611] width 23 height 23
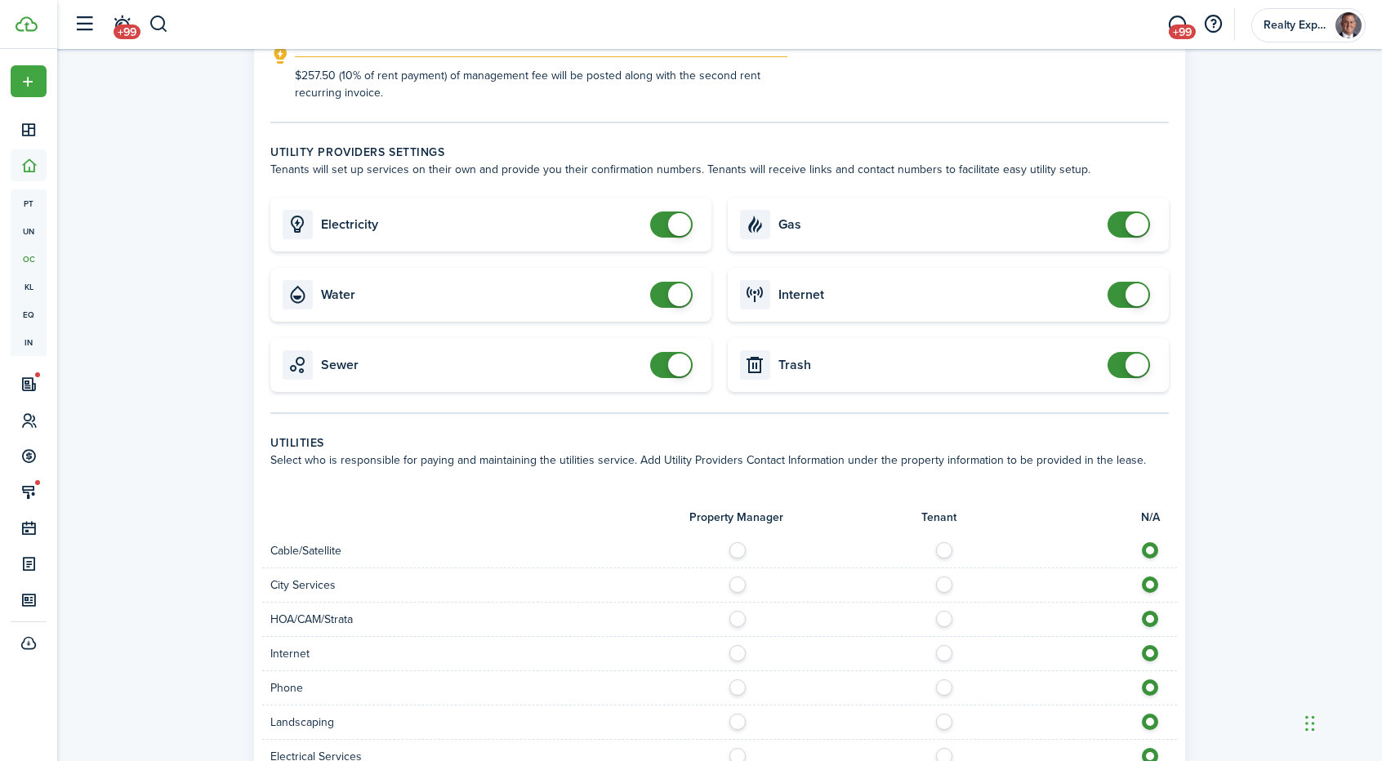
scroll to position [1030, 0]
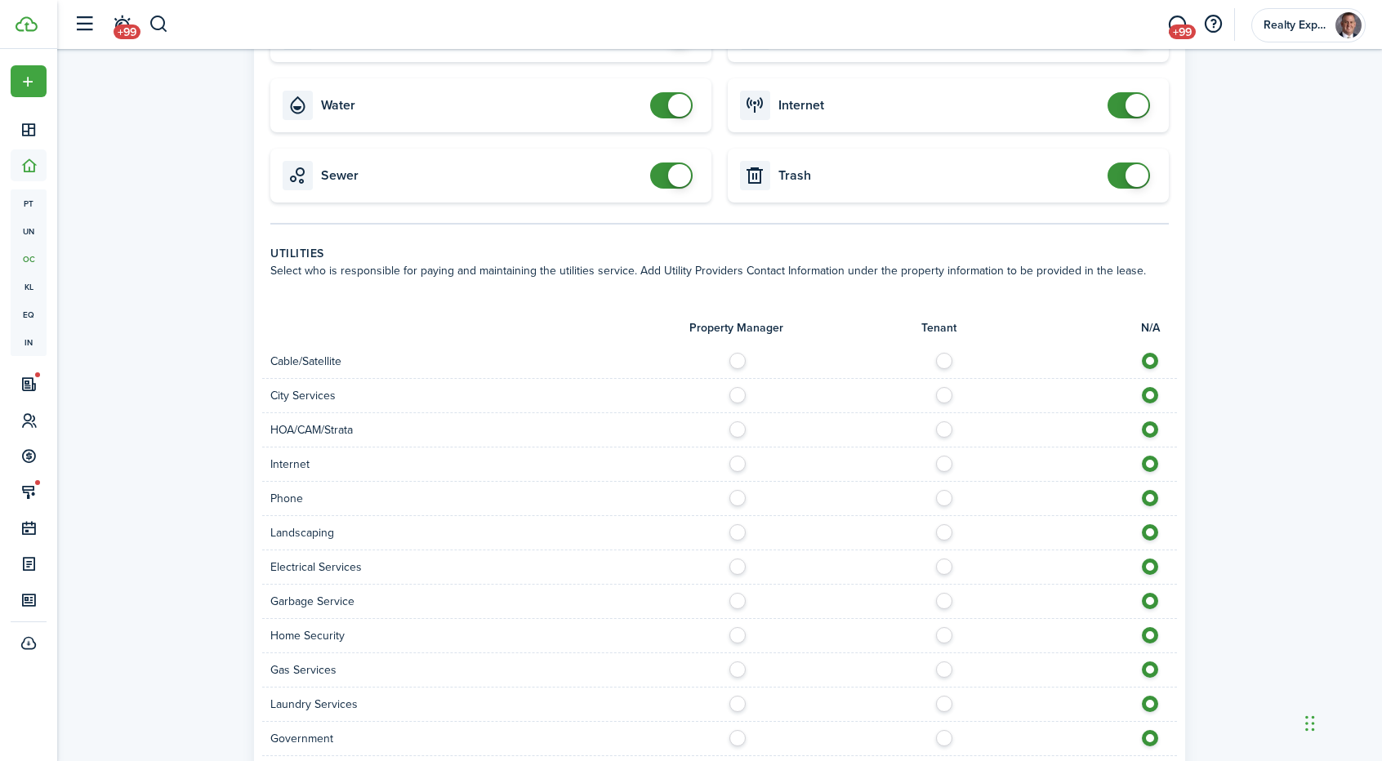
click at [943, 359] on label at bounding box center [949, 357] width 29 height 8
radio input "true"
click at [943, 388] on label at bounding box center [949, 391] width 29 height 8
radio input "true"
click at [943, 427] on label at bounding box center [949, 426] width 29 height 8
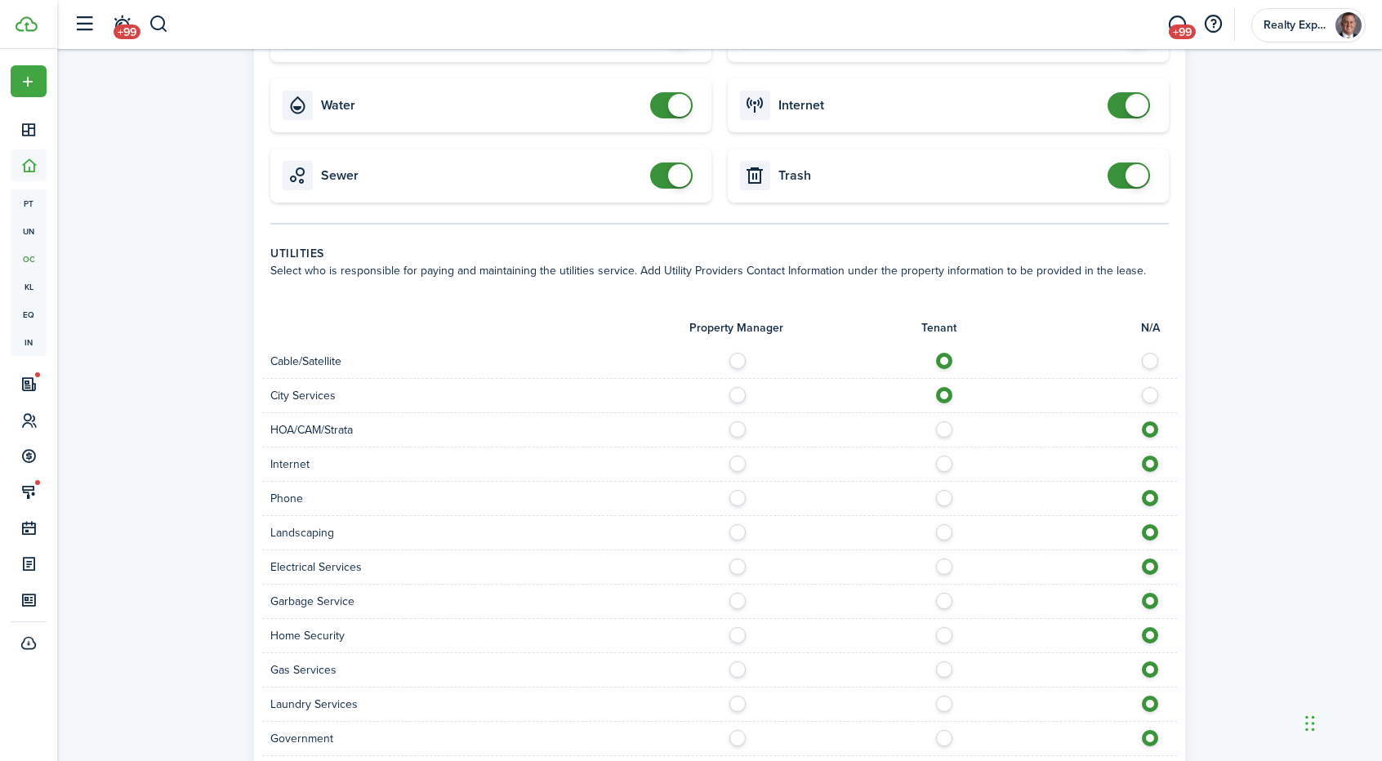
radio input "true"
click at [944, 452] on div "Internet" at bounding box center [719, 465] width 915 height 34
click at [944, 458] on label at bounding box center [949, 460] width 29 height 8
radio input "true"
click at [943, 493] on label at bounding box center [949, 494] width 29 height 8
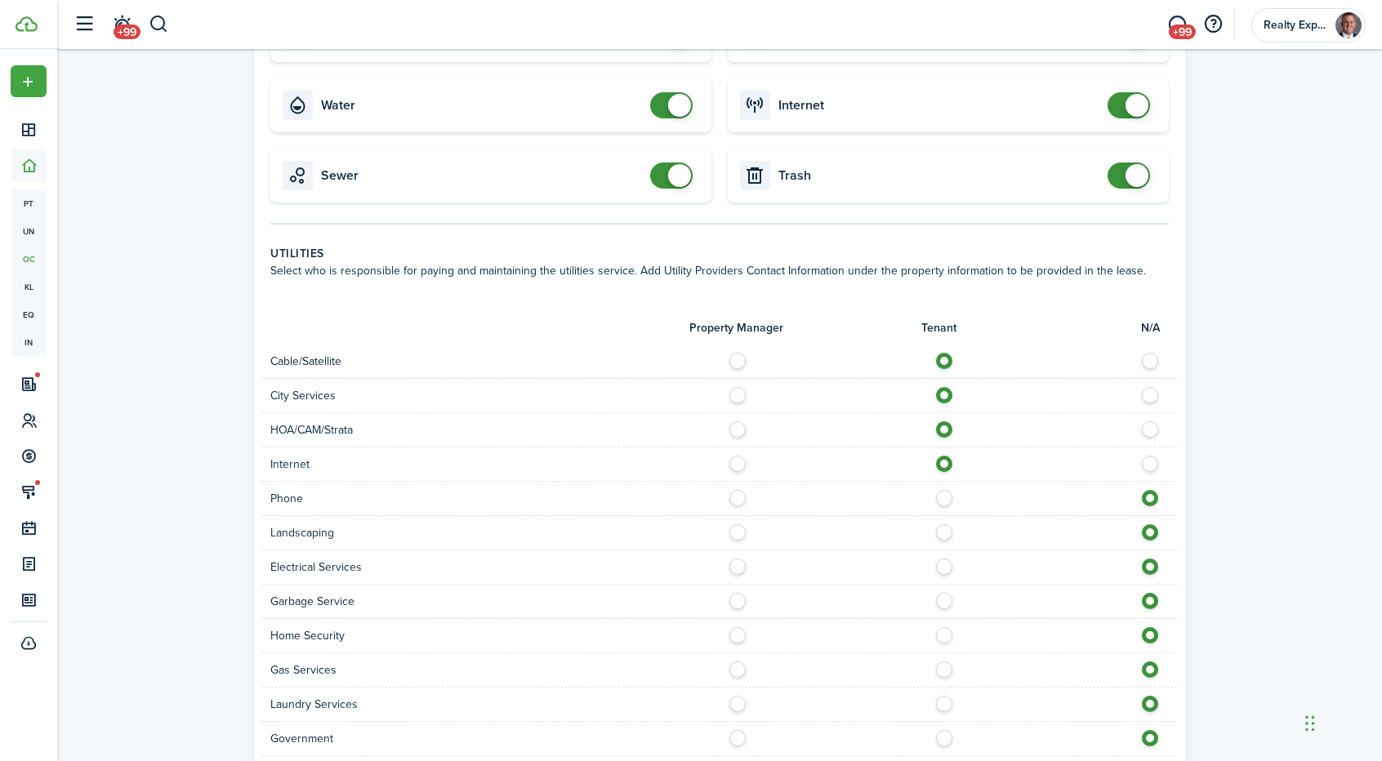
radio input "true"
click at [944, 516] on div "Landscaping" at bounding box center [719, 533] width 915 height 34
click at [944, 525] on label at bounding box center [949, 528] width 29 height 8
radio input "true"
click at [939, 564] on label at bounding box center [949, 563] width 29 height 8
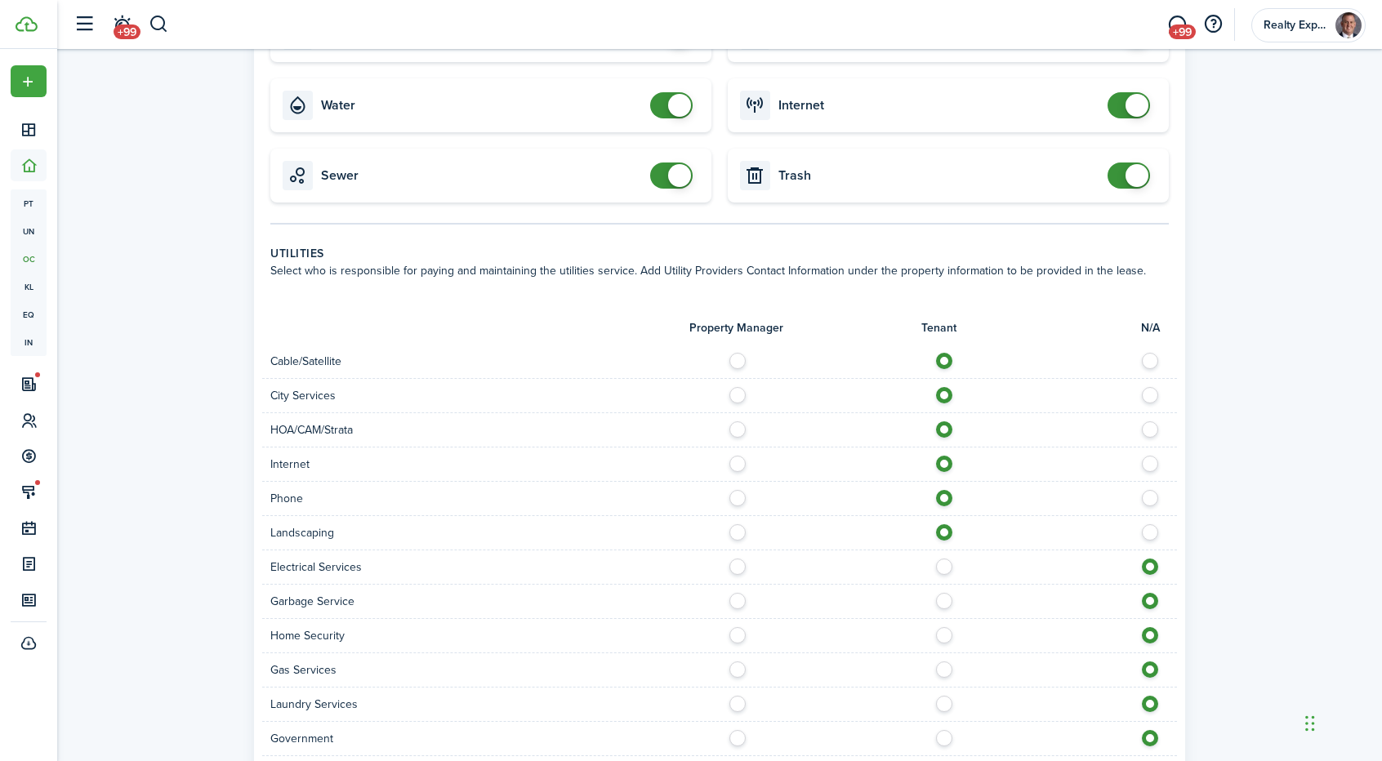
radio input "true"
click at [948, 594] on label at bounding box center [949, 597] width 29 height 8
radio input "true"
click at [937, 640] on div at bounding box center [948, 635] width 457 height 17
click at [942, 631] on label at bounding box center [949, 631] width 29 height 8
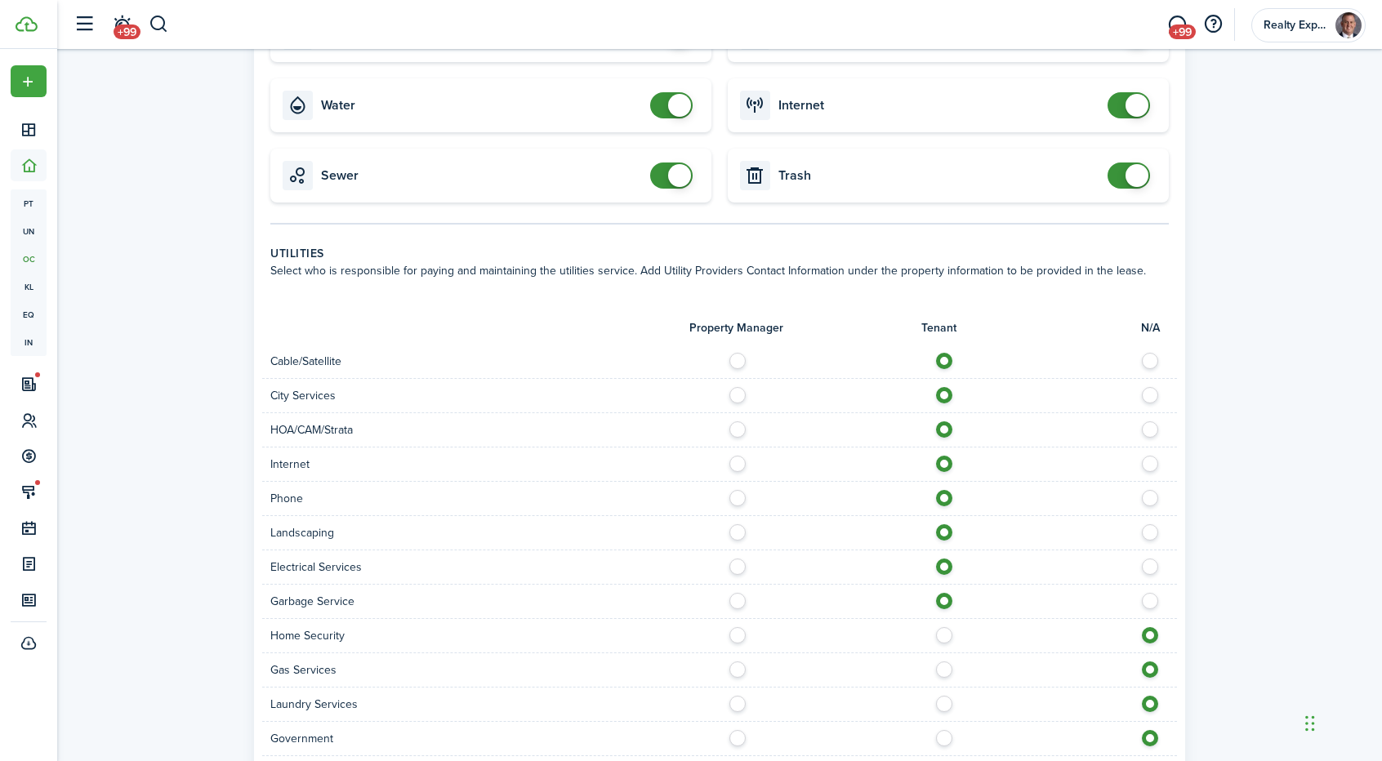
radio input "true"
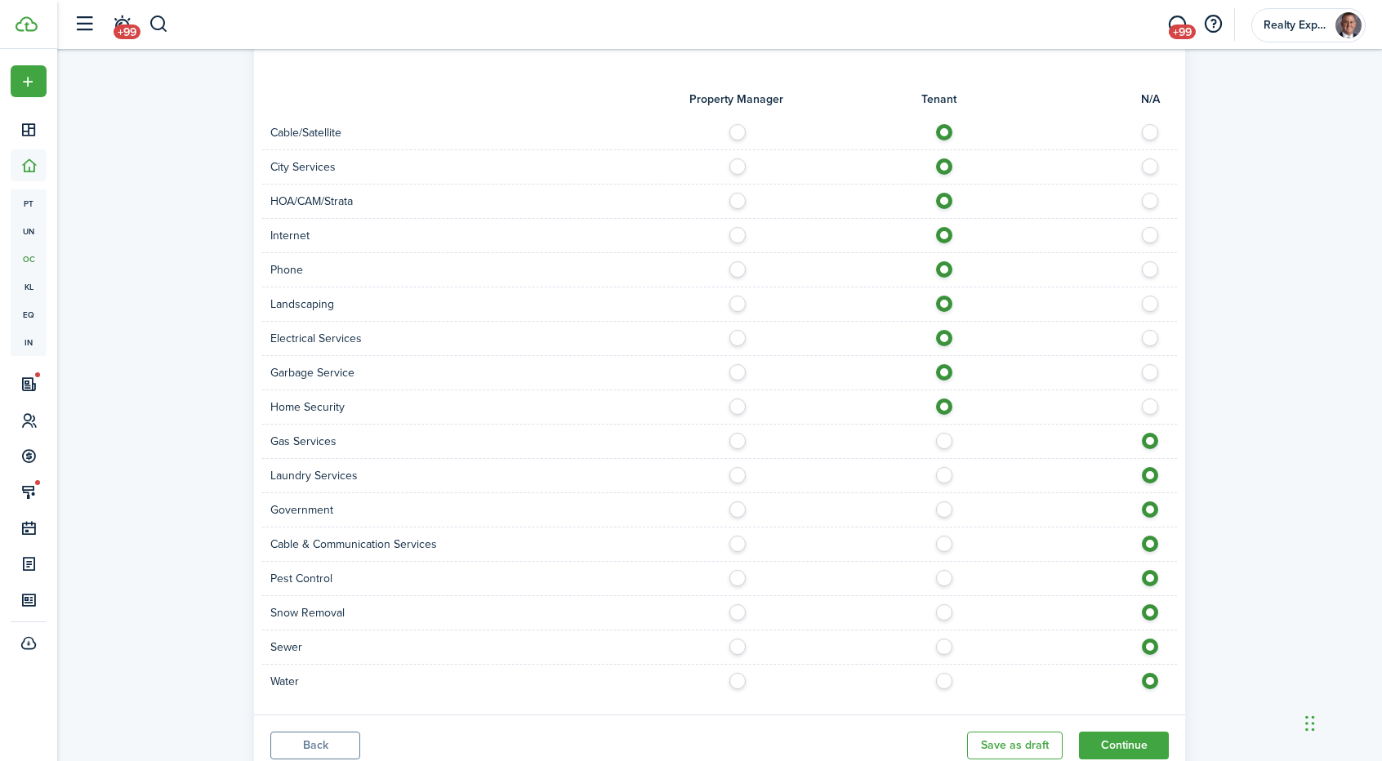
scroll to position [1272, 0]
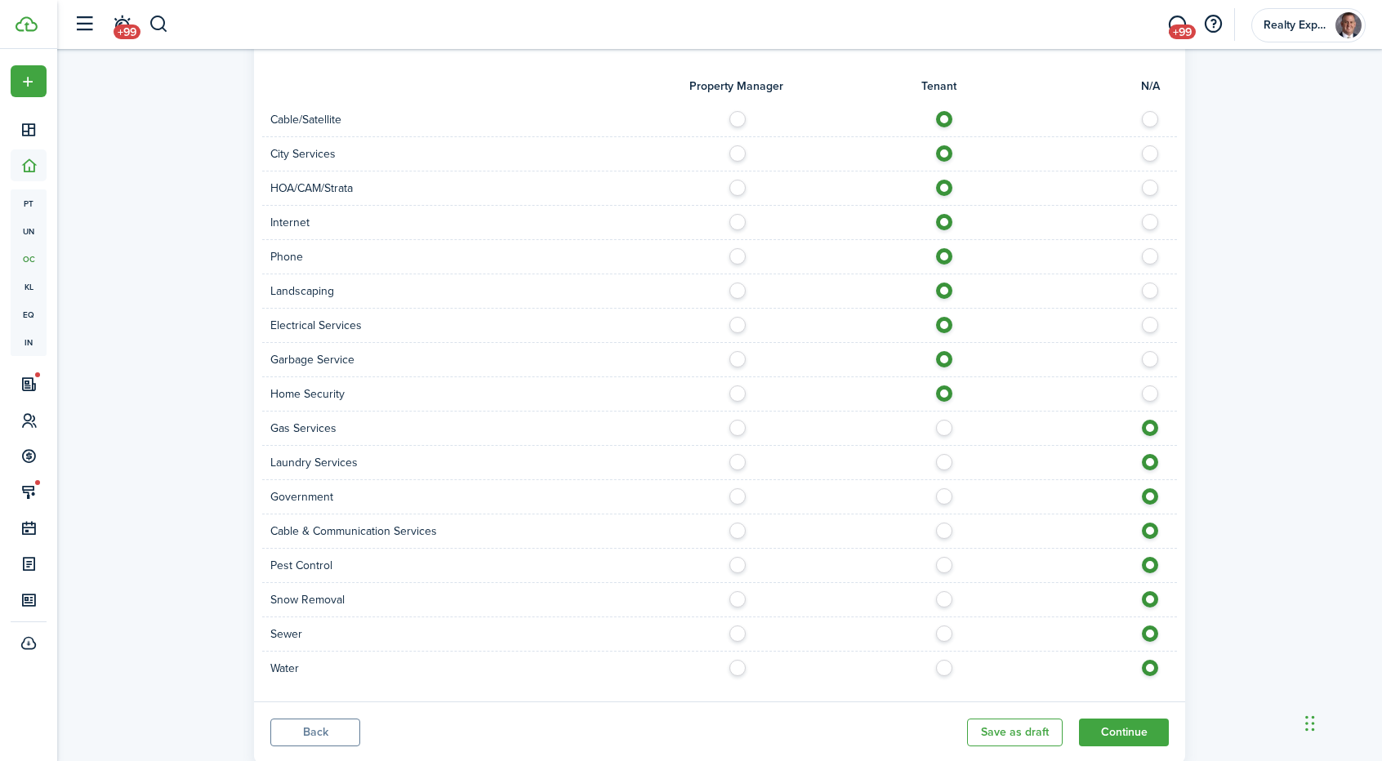
click at [939, 432] on div at bounding box center [948, 428] width 457 height 17
click at [940, 428] on label at bounding box center [949, 424] width 29 height 8
radio input "true"
click at [936, 457] on label at bounding box center [949, 458] width 29 height 8
radio input "true"
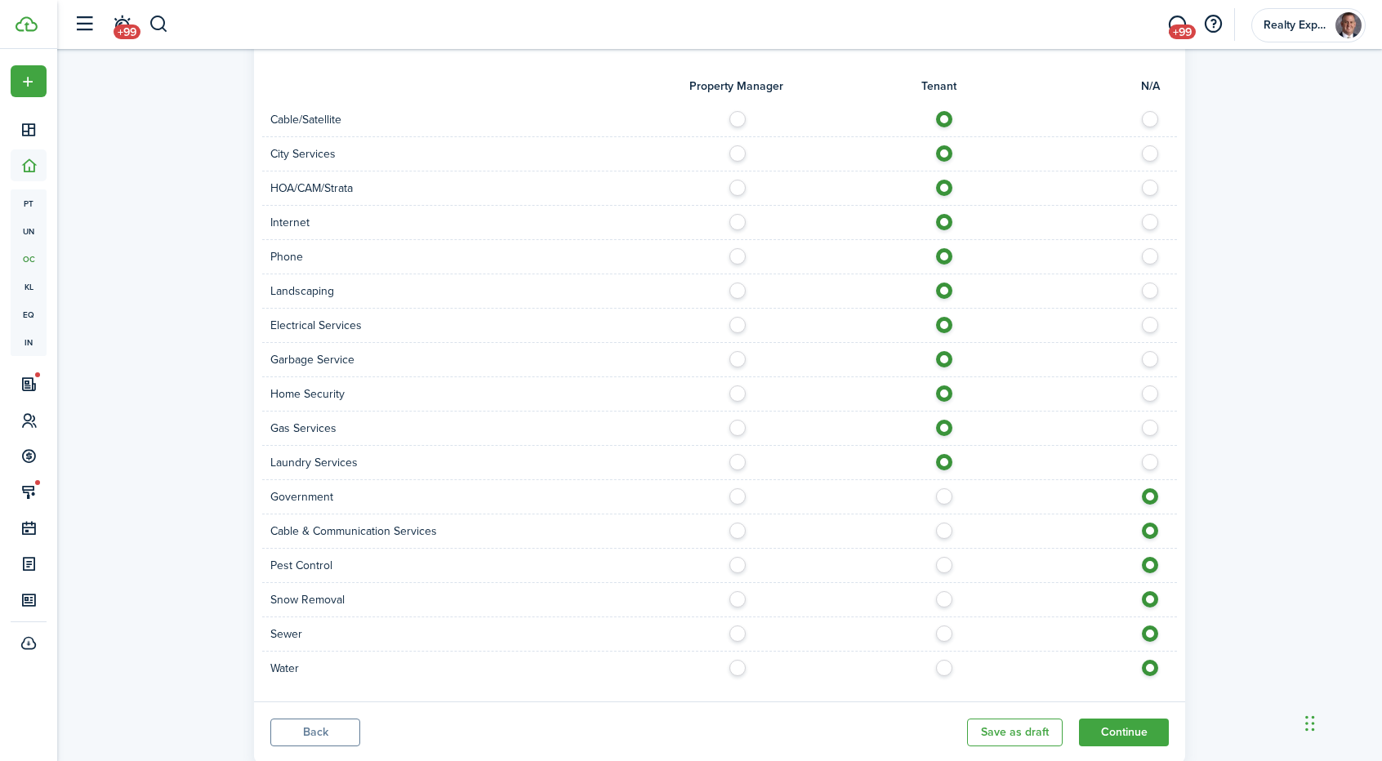
click at [938, 495] on label at bounding box center [949, 492] width 29 height 8
radio input "true"
click at [944, 531] on label at bounding box center [949, 527] width 29 height 8
radio input "true"
click at [943, 559] on label at bounding box center [949, 561] width 29 height 8
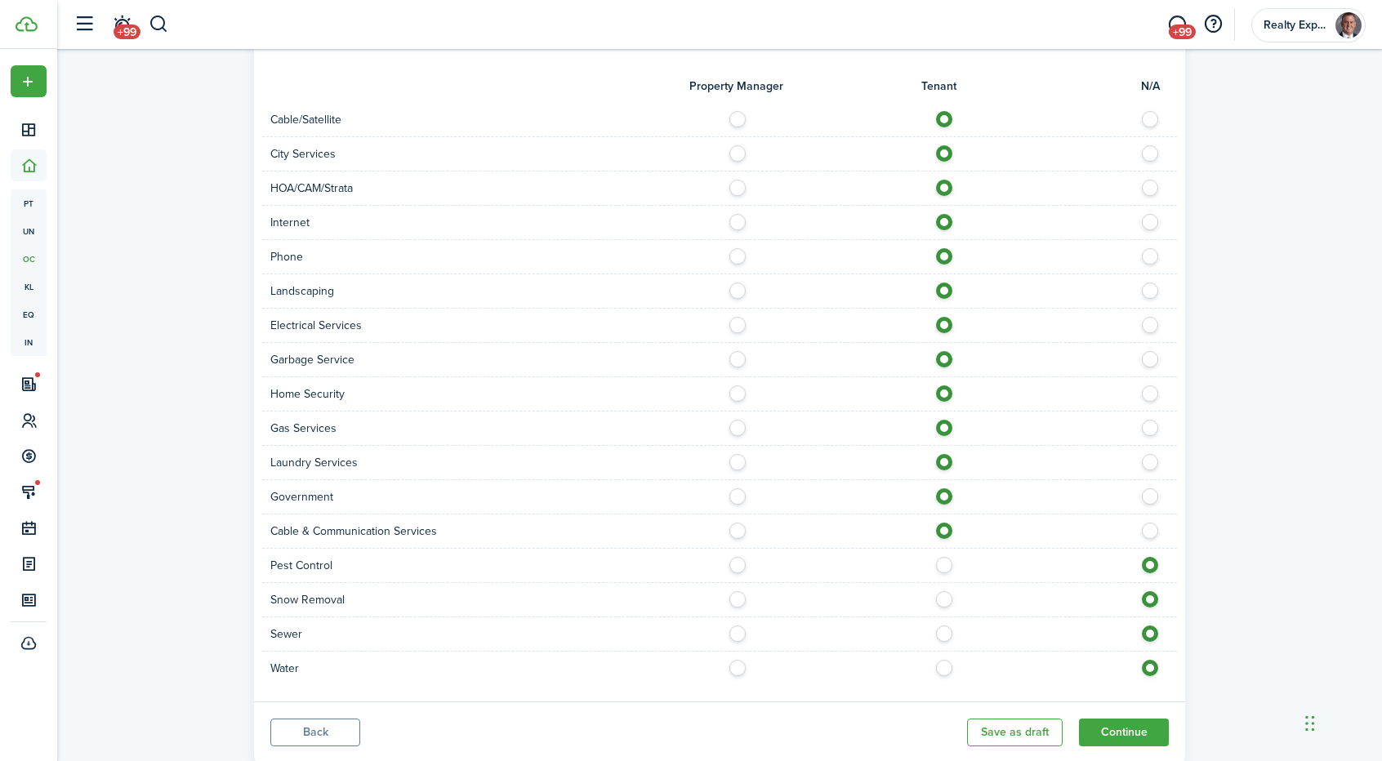
radio input "true"
click at [937, 603] on div at bounding box center [948, 599] width 457 height 17
click at [942, 600] on label at bounding box center [949, 595] width 29 height 8
radio input "true"
click at [942, 626] on label at bounding box center [949, 630] width 29 height 8
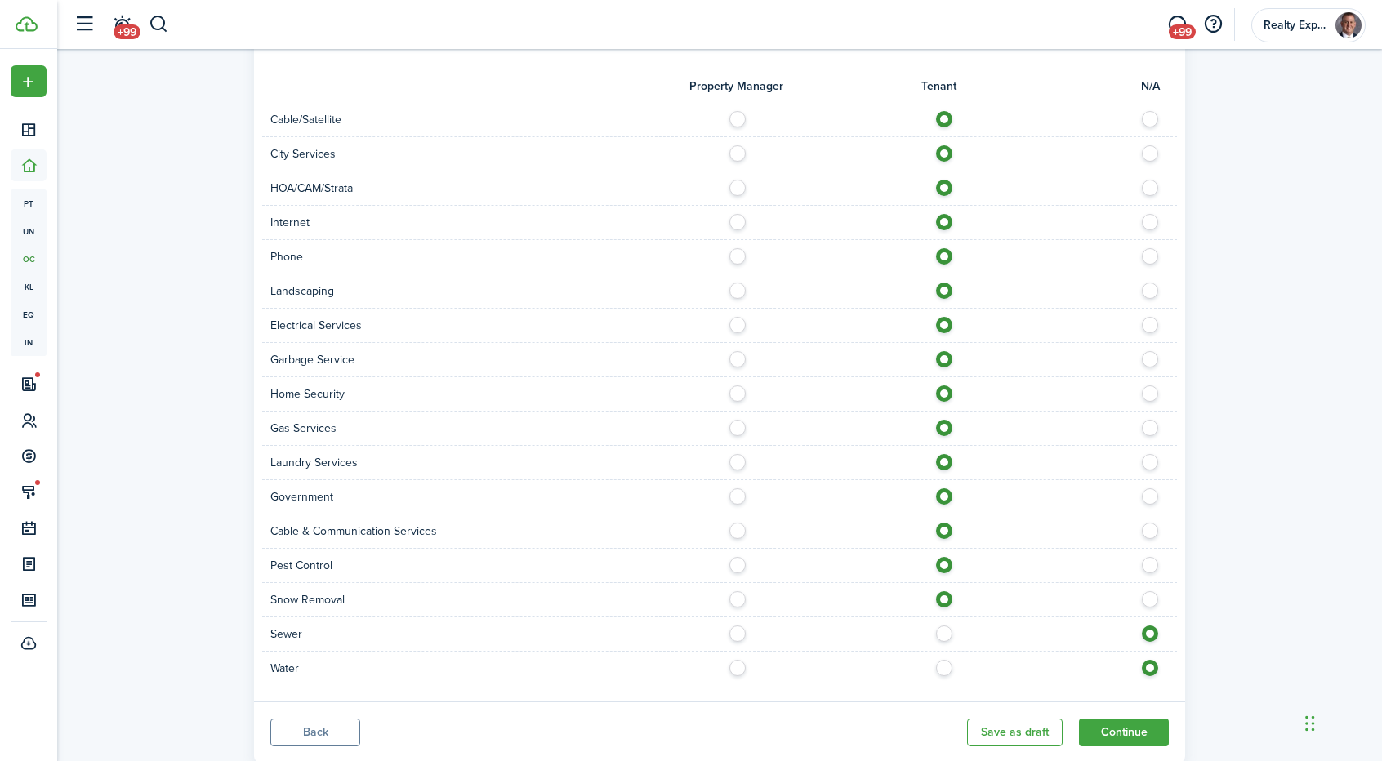
radio input "true"
click at [945, 660] on label at bounding box center [949, 664] width 29 height 8
radio input "true"
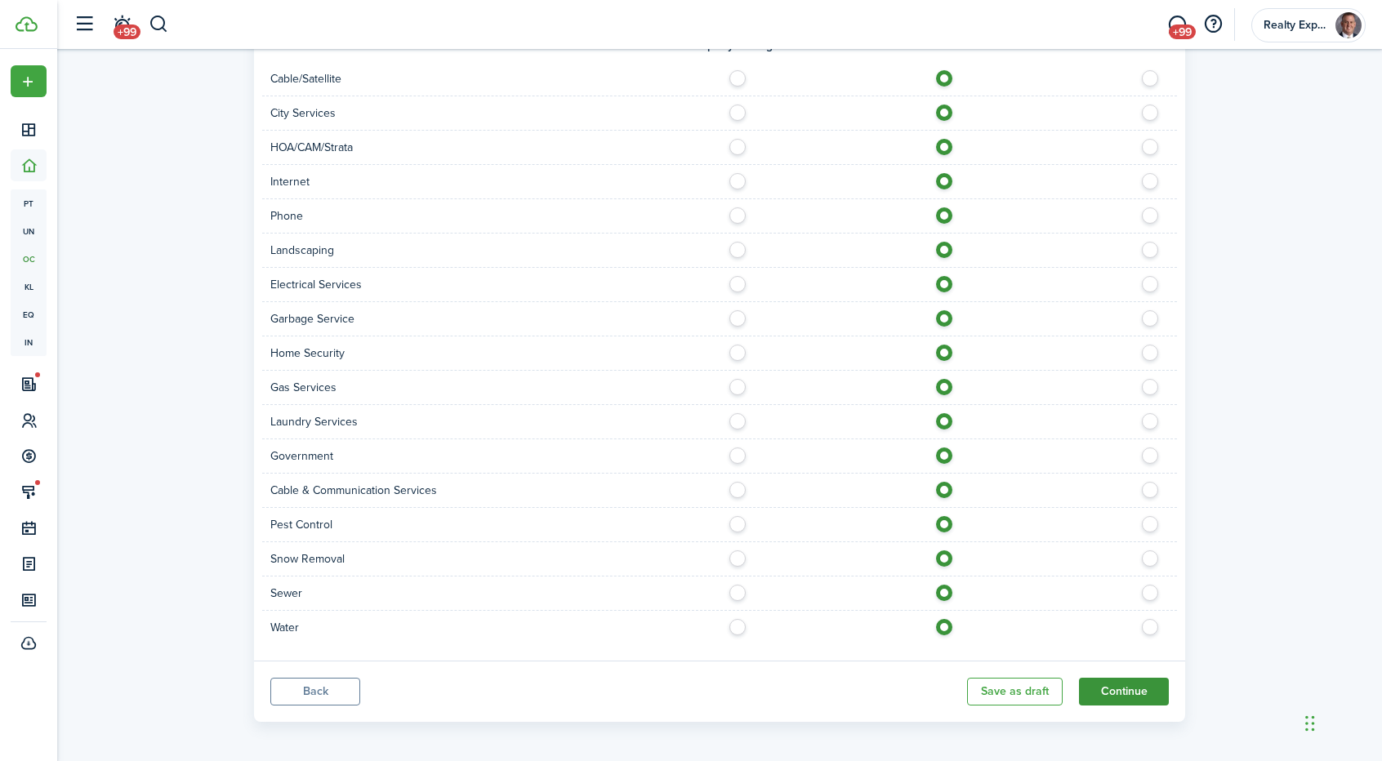
click at [1137, 688] on button "Continue" at bounding box center [1124, 692] width 90 height 28
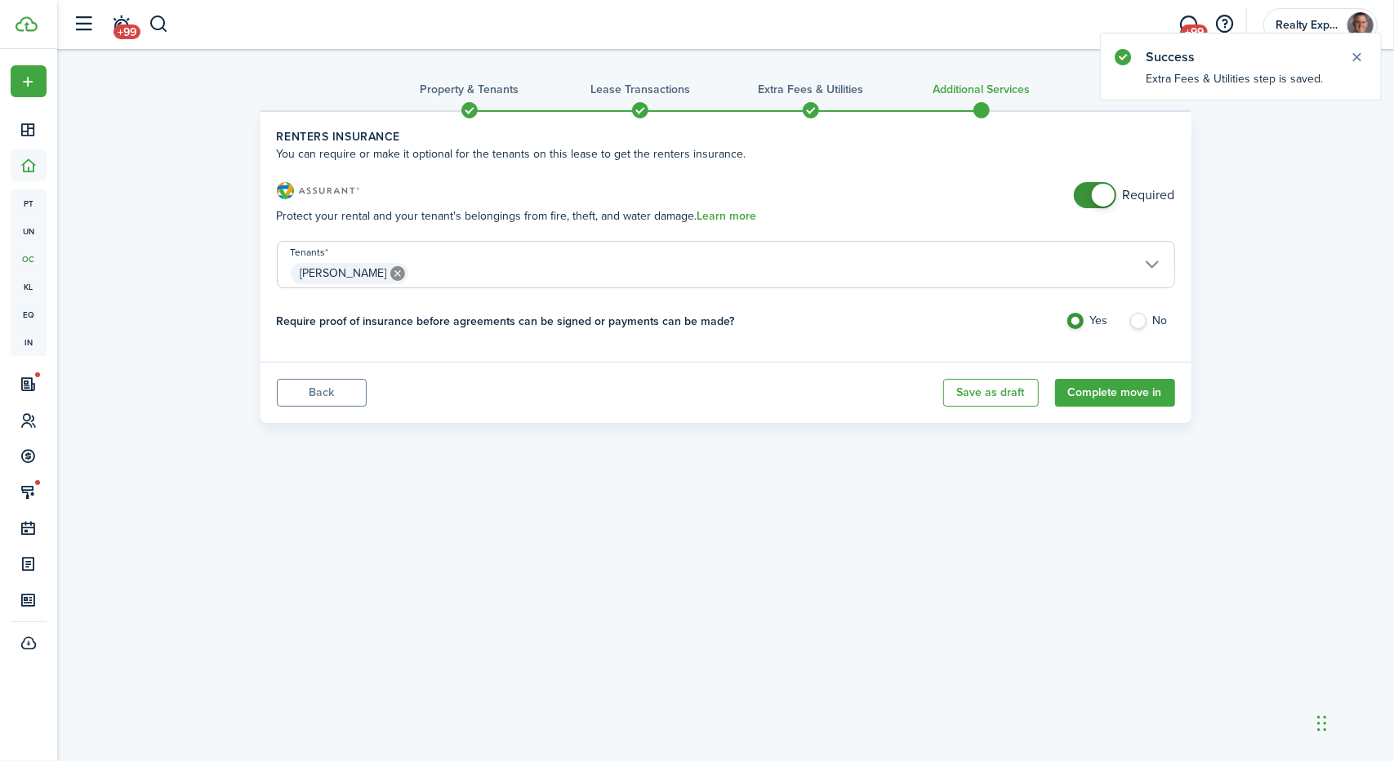
click at [1144, 320] on label "No" at bounding box center [1152, 325] width 47 height 25
radio input "false"
radio input "true"
click at [1077, 326] on label "Yes" at bounding box center [1089, 325] width 47 height 25
radio input "true"
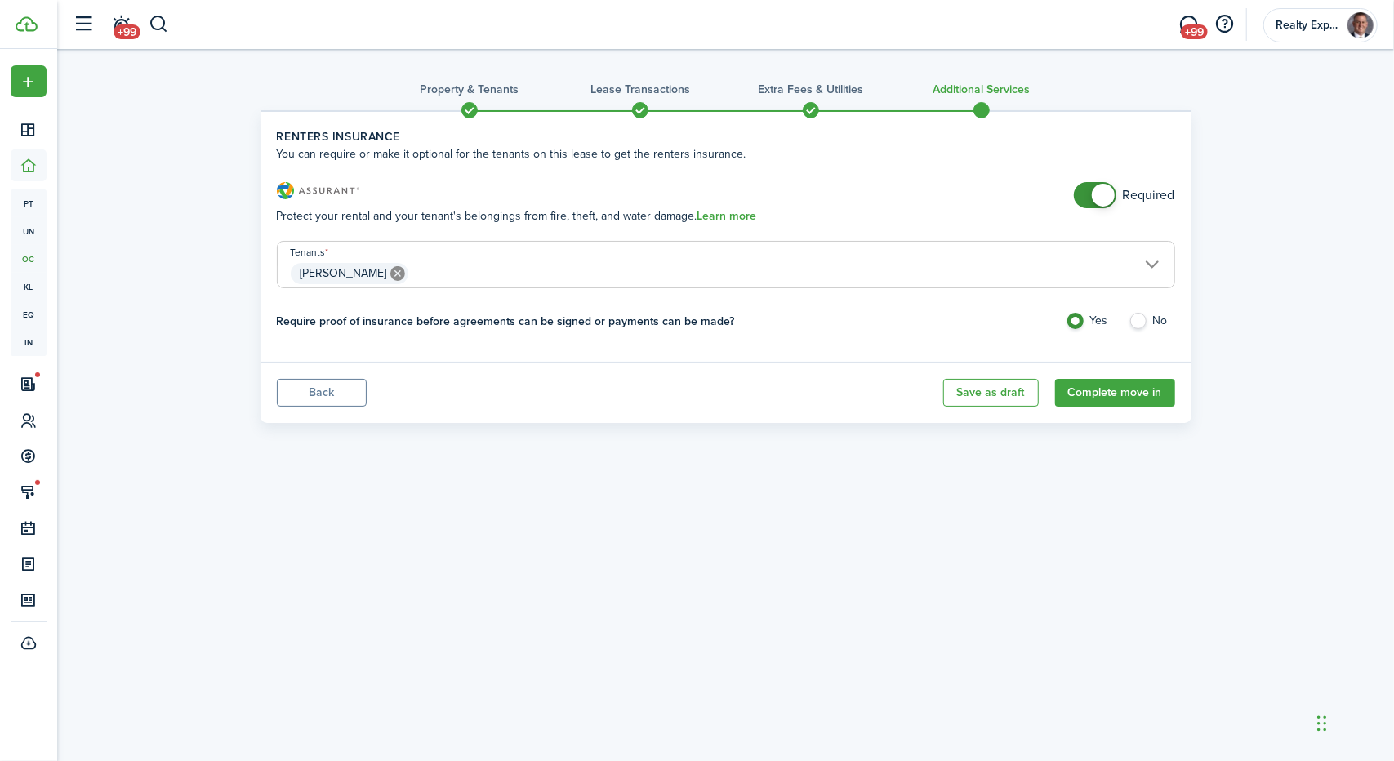
checkbox input "false"
click at [1104, 203] on span at bounding box center [1103, 195] width 23 height 23
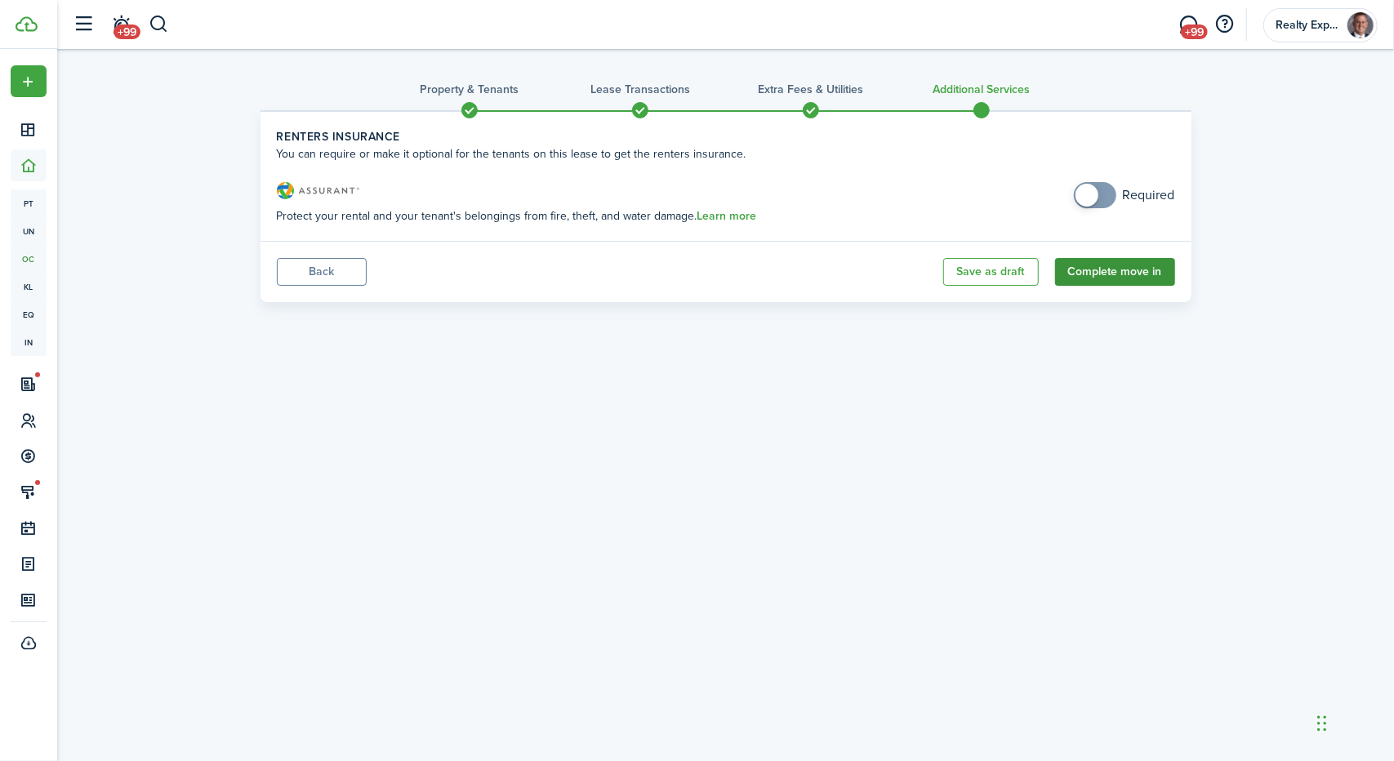
click at [1113, 270] on button "Complete move in" at bounding box center [1115, 272] width 120 height 28
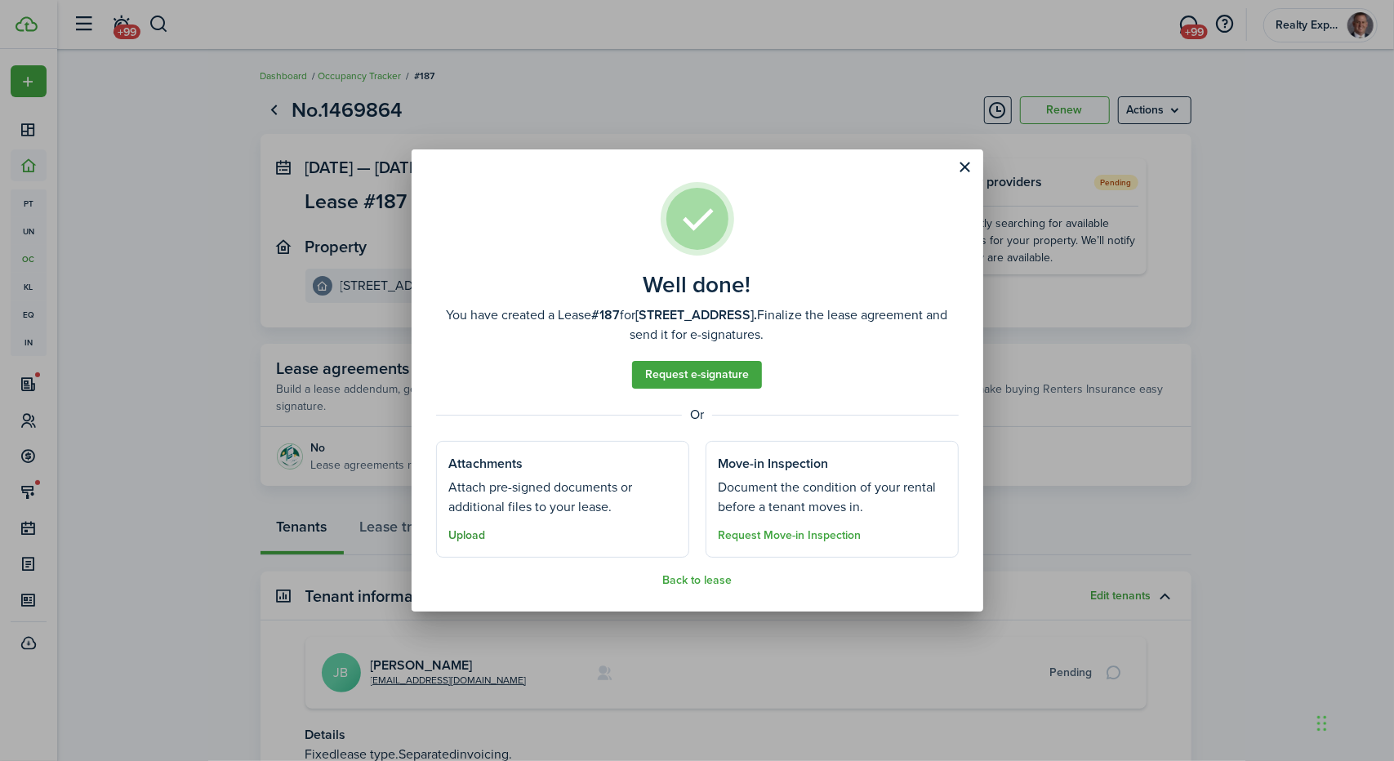
click at [471, 538] on button "Upload" at bounding box center [467, 535] width 37 height 13
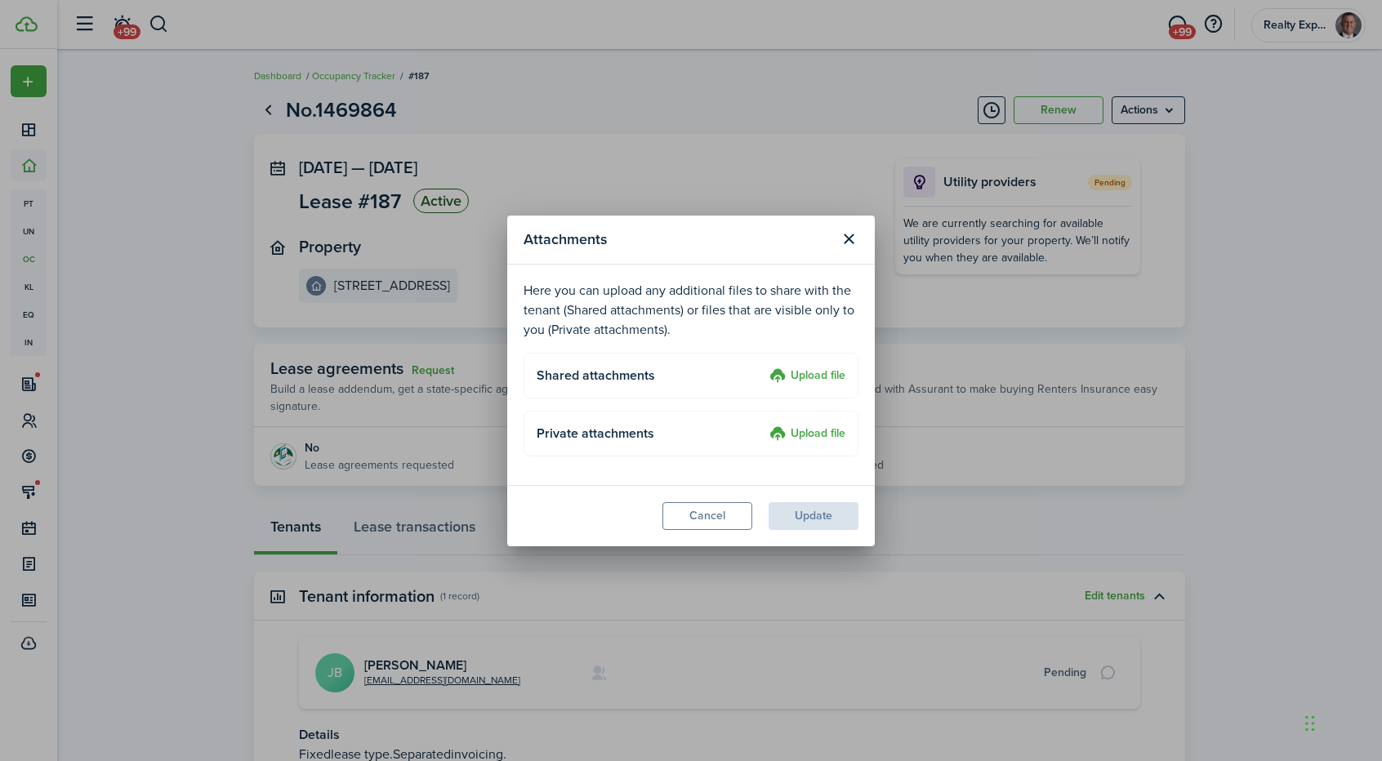
click at [814, 377] on label "Upload file" at bounding box center [807, 377] width 76 height 20
click at [764, 367] on input "Upload file" at bounding box center [764, 367] width 0 height 0
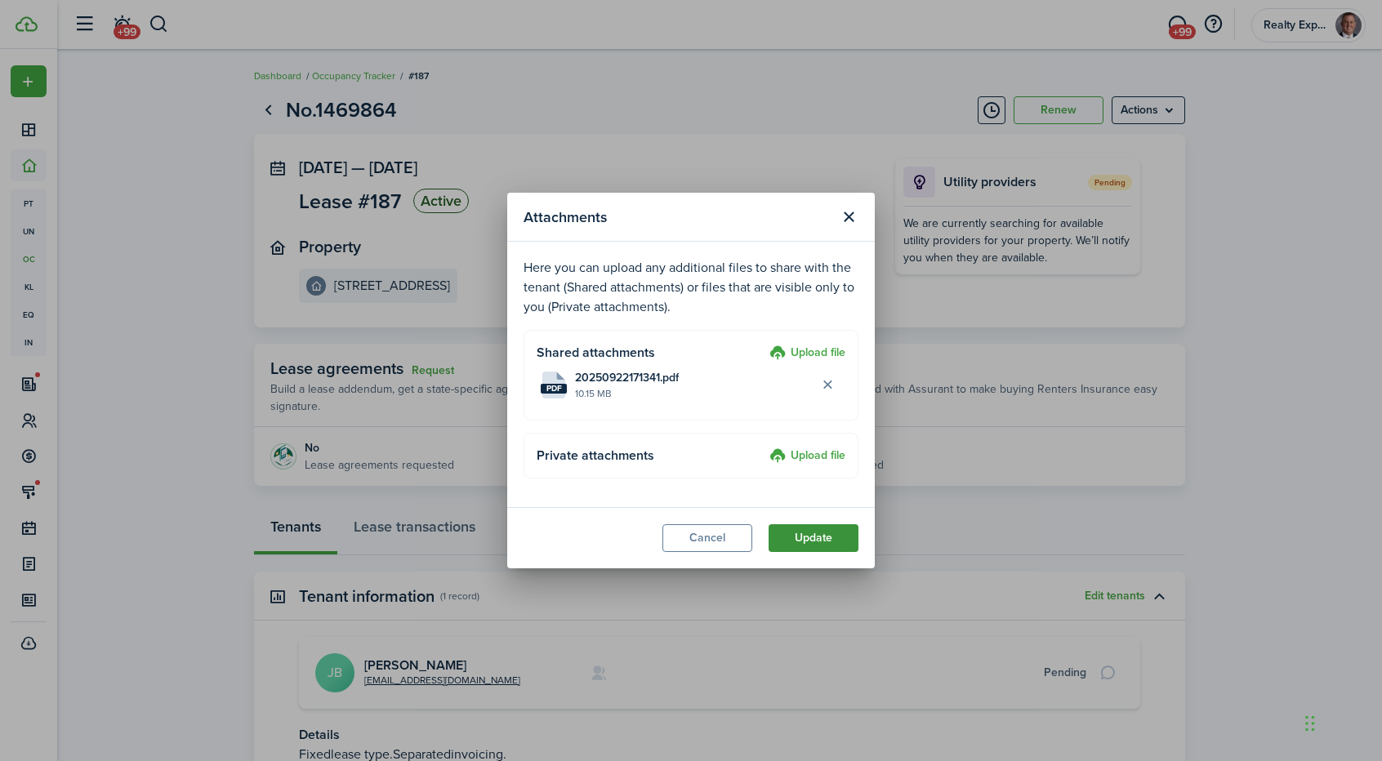
click at [826, 542] on button "Update" at bounding box center [814, 538] width 90 height 28
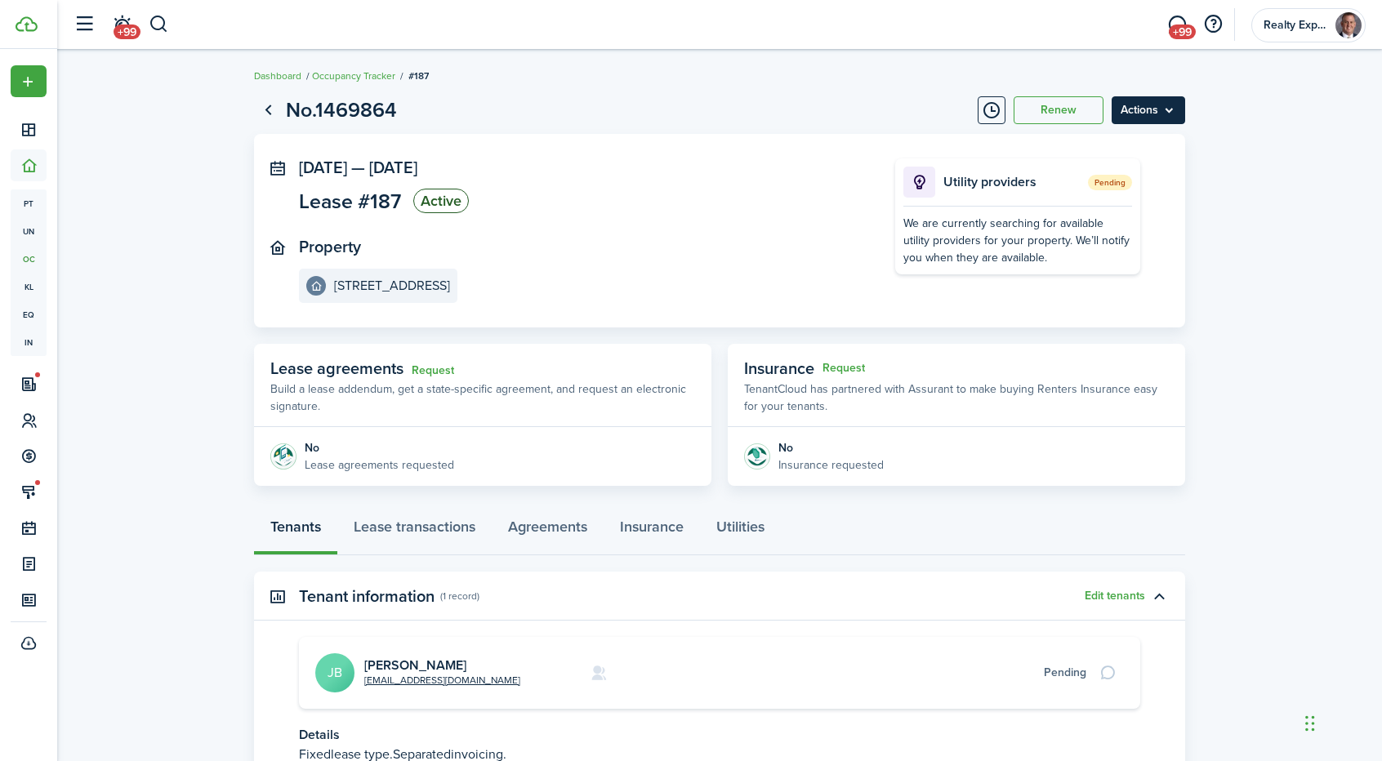
click at [1155, 107] on menu-btn "Actions" at bounding box center [1149, 110] width 74 height 28
click at [1269, 275] on lease-view "No.1469864 Renew Actions [DATE] — [DATE] Lease #187 Active Property [STREET_ADD…" at bounding box center [719, 475] width 1325 height 776
click at [1349, 25] on img at bounding box center [1349, 25] width 26 height 26
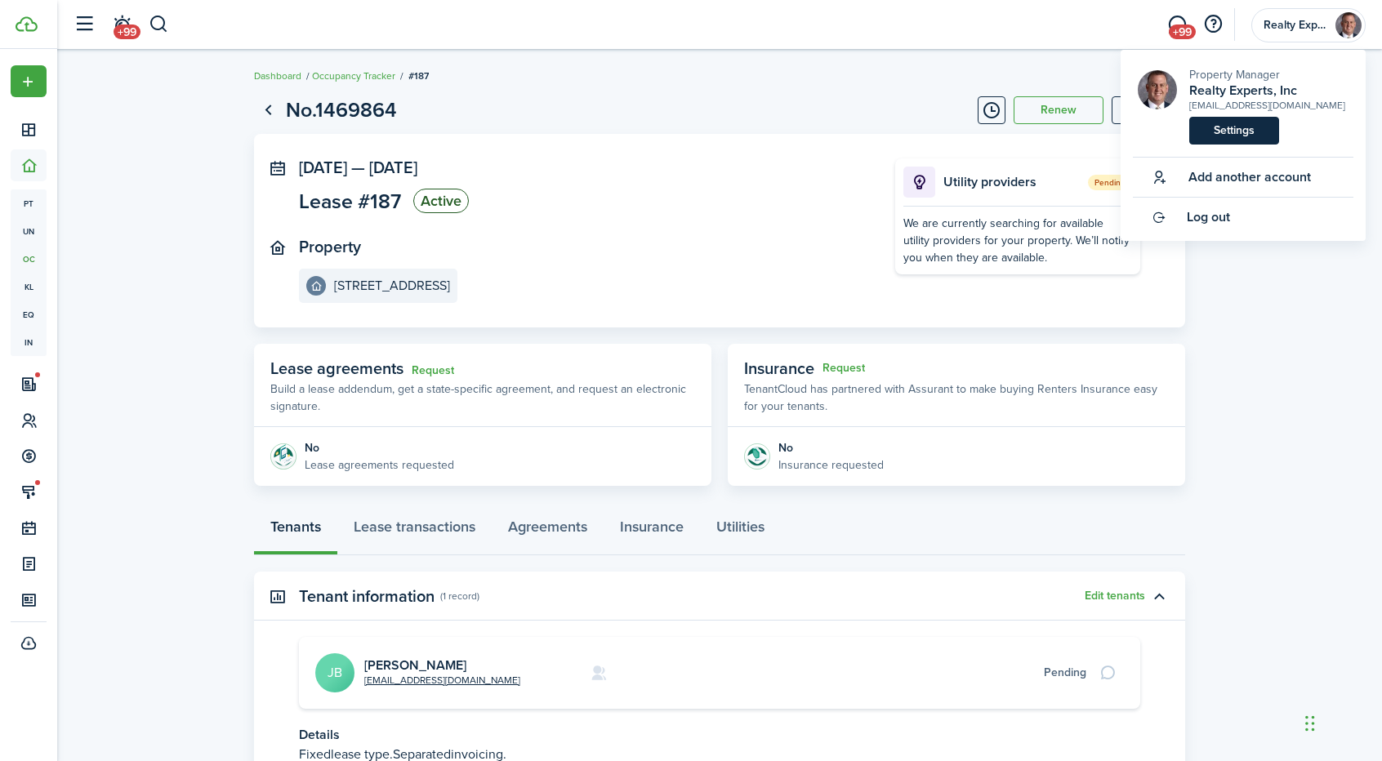
click at [1225, 125] on link "Settings" at bounding box center [1234, 131] width 90 height 28
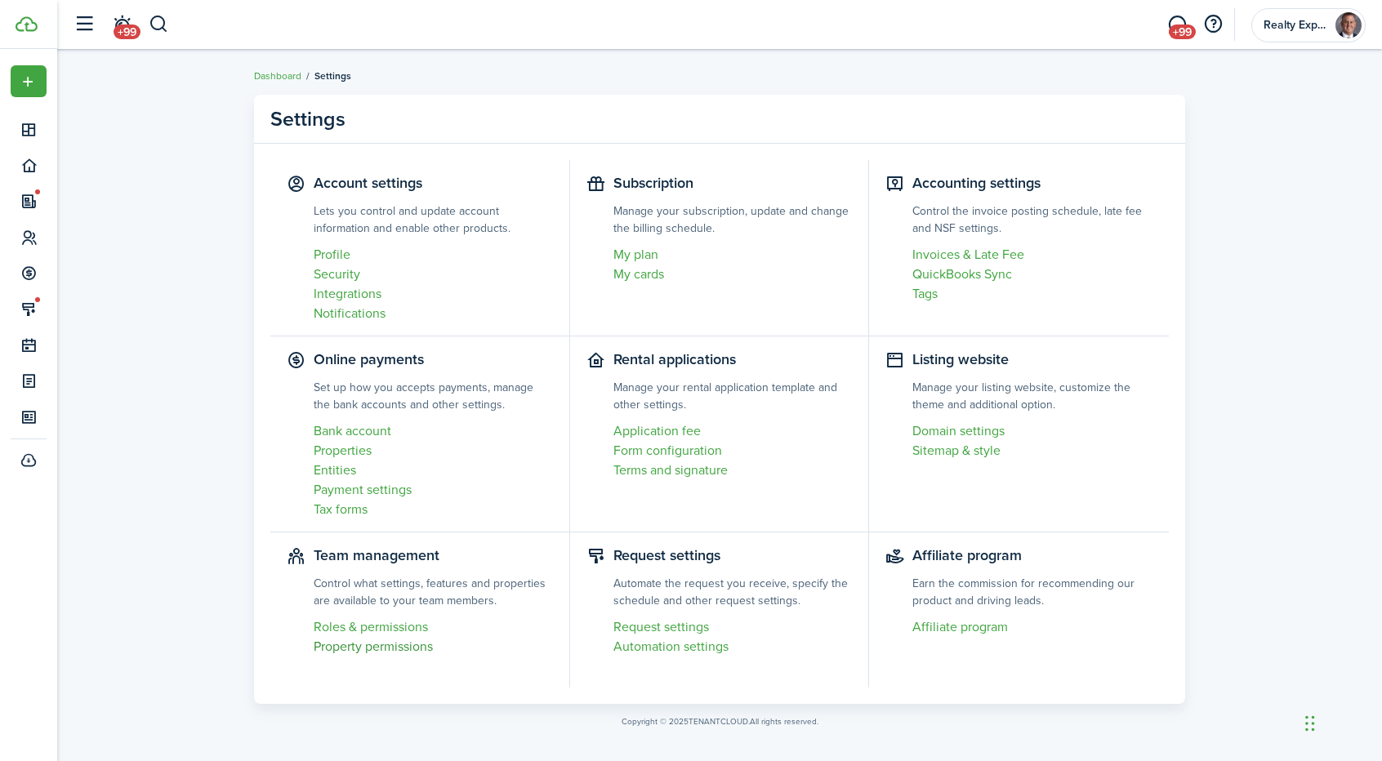
click at [387, 648] on link "Property permissions" at bounding box center [433, 647] width 239 height 20
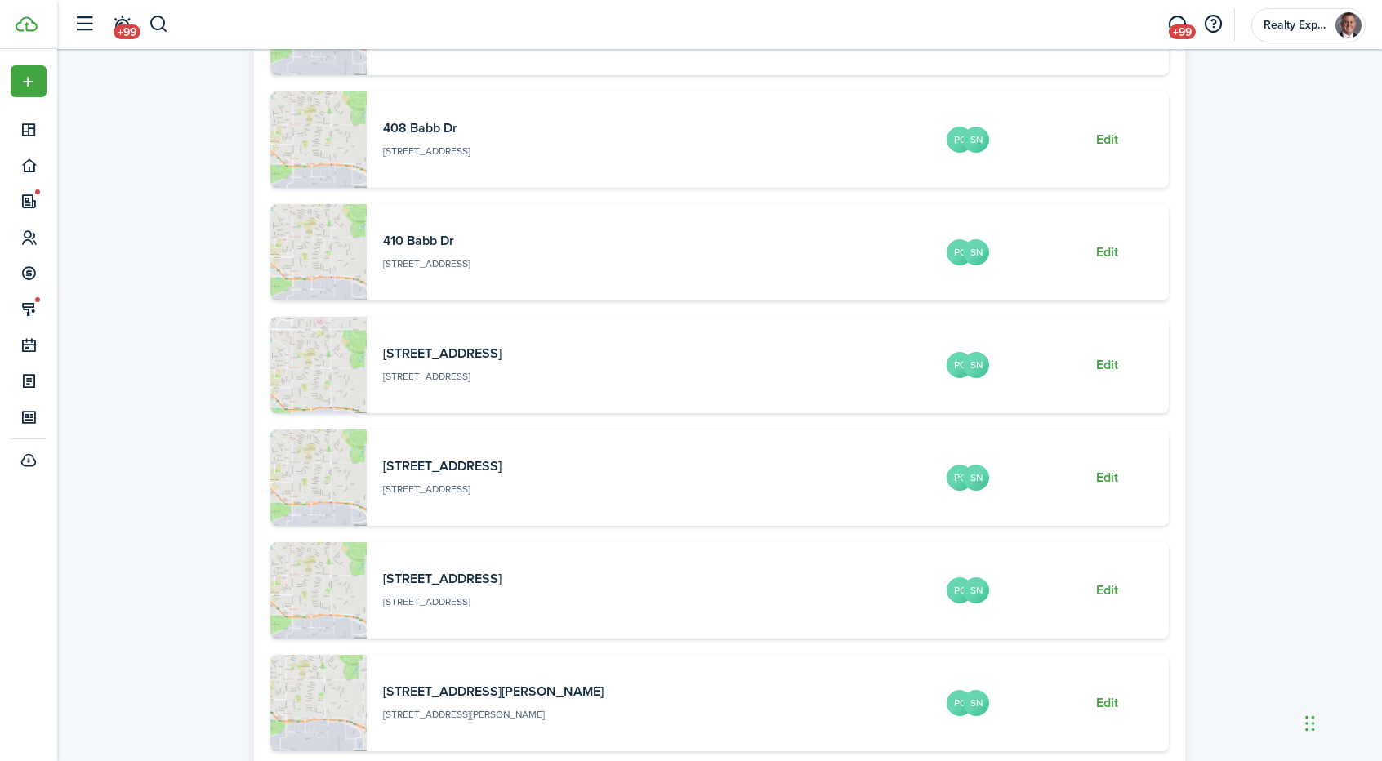
scroll to position [738, 0]
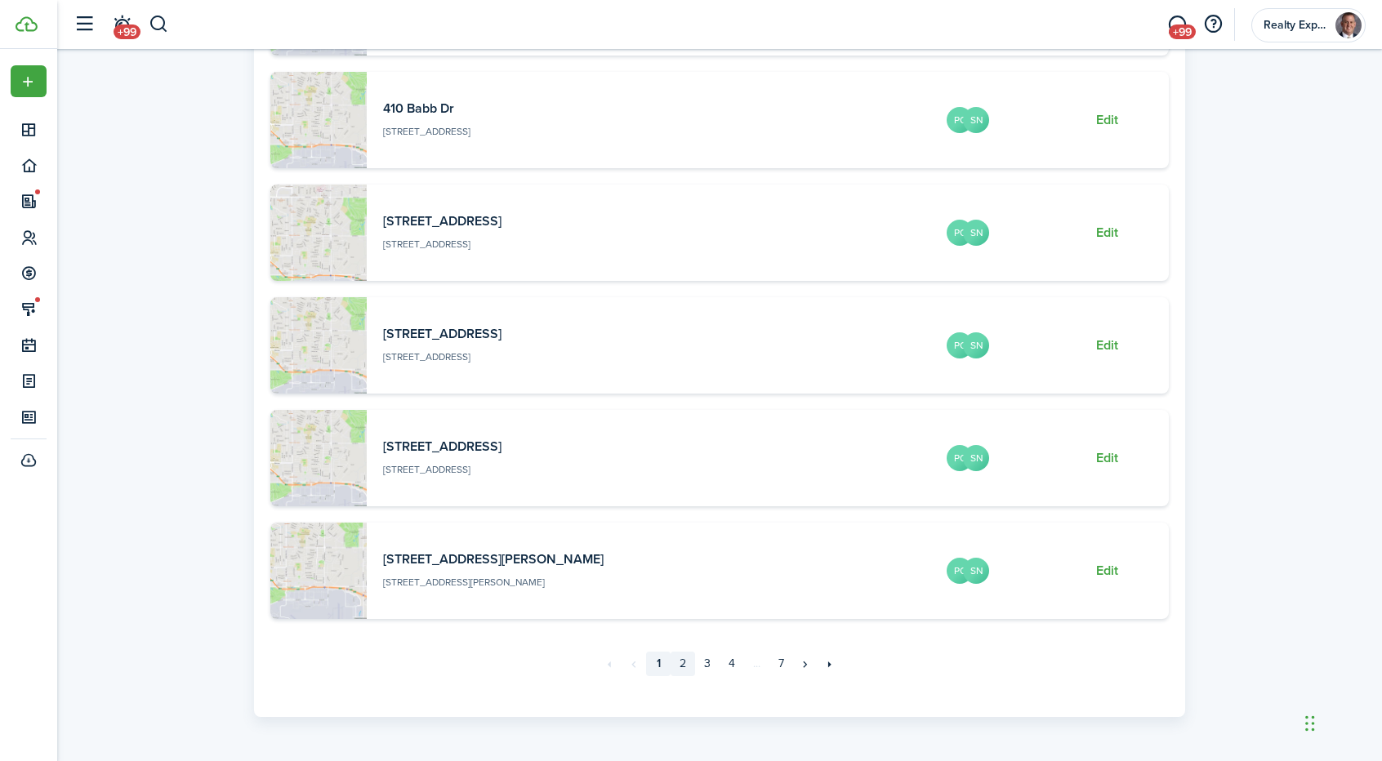
click at [683, 662] on link "2" at bounding box center [683, 664] width 25 height 25
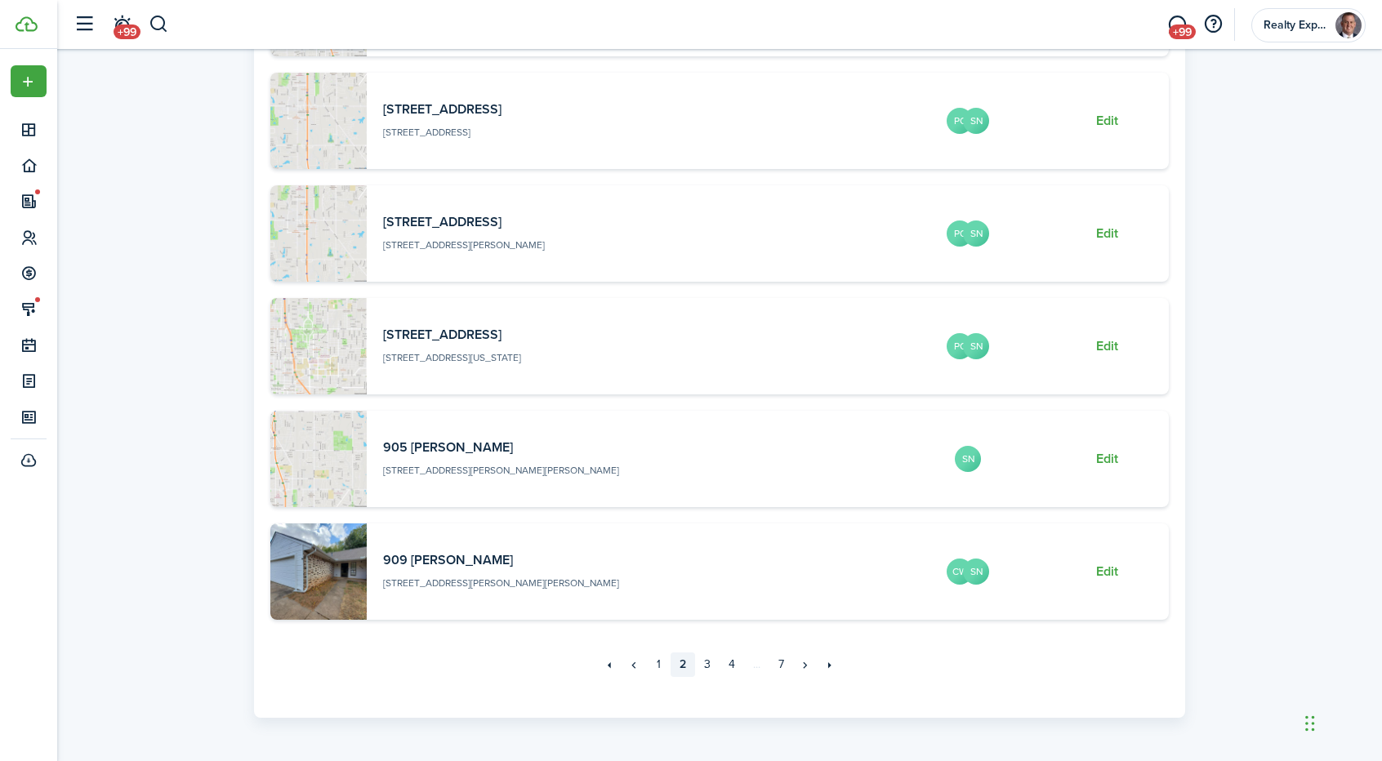
scroll to position [738, 0]
click at [708, 663] on link "3" at bounding box center [707, 664] width 25 height 25
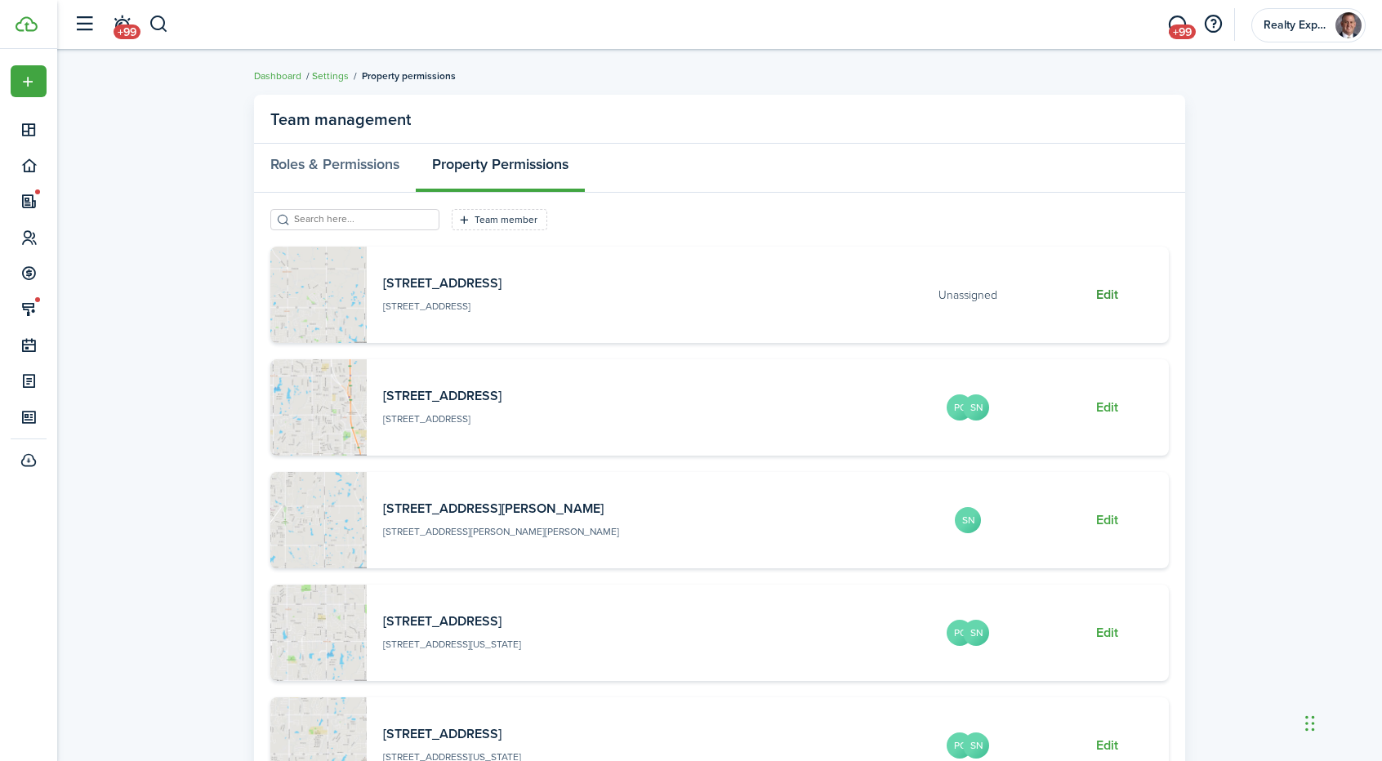
click at [1110, 297] on button "Edit" at bounding box center [1107, 295] width 22 height 15
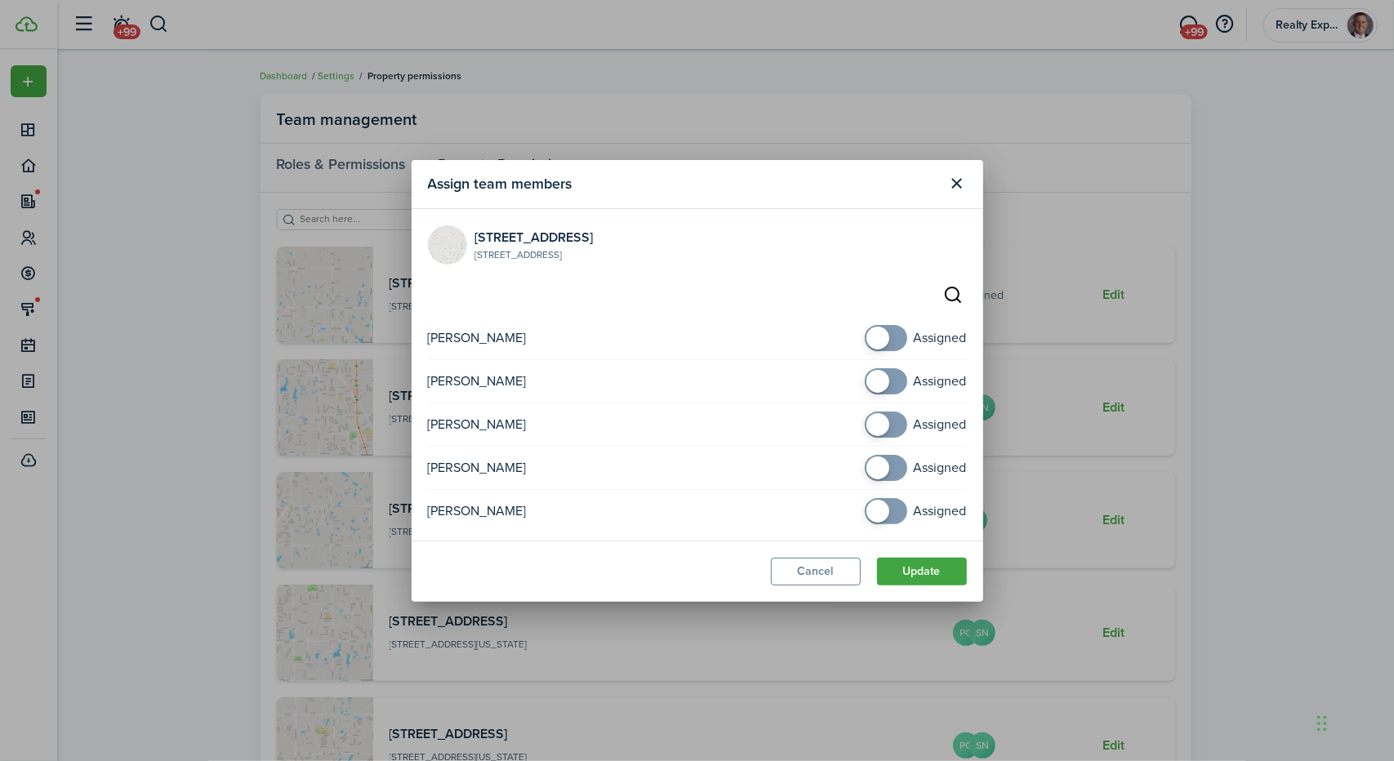
checkbox input "true"
click at [884, 466] on span at bounding box center [878, 468] width 23 height 23
click at [922, 574] on button "Update" at bounding box center [922, 572] width 90 height 28
